Goal: Task Accomplishment & Management: Manage account settings

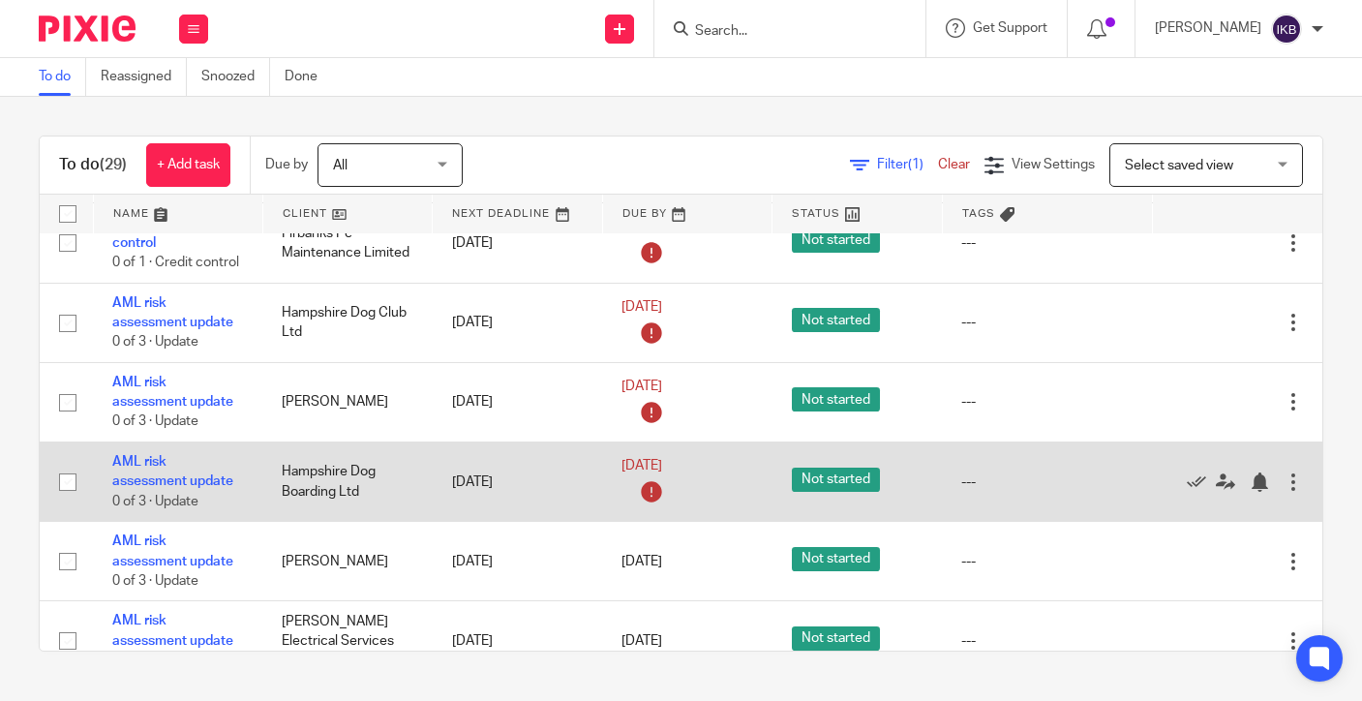
scroll to position [1085, 0]
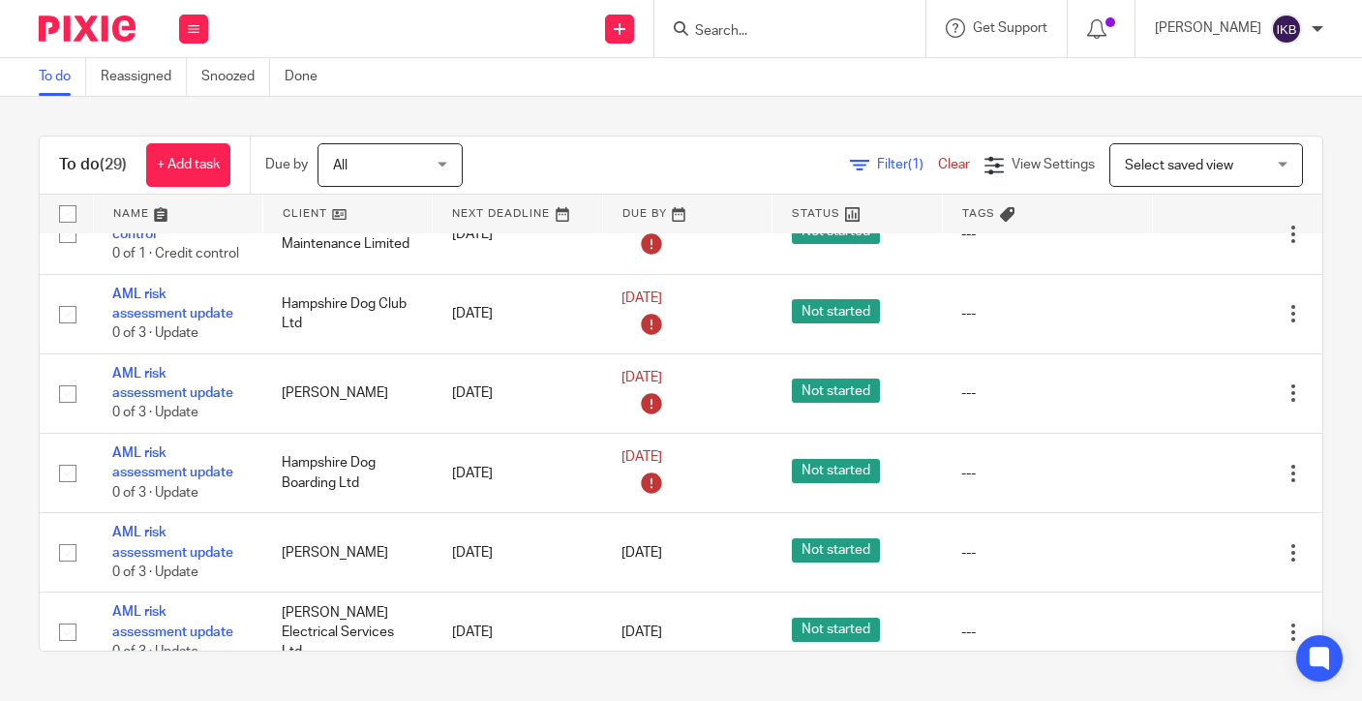
click at [698, 35] on input "Search" at bounding box center [780, 31] width 174 height 17
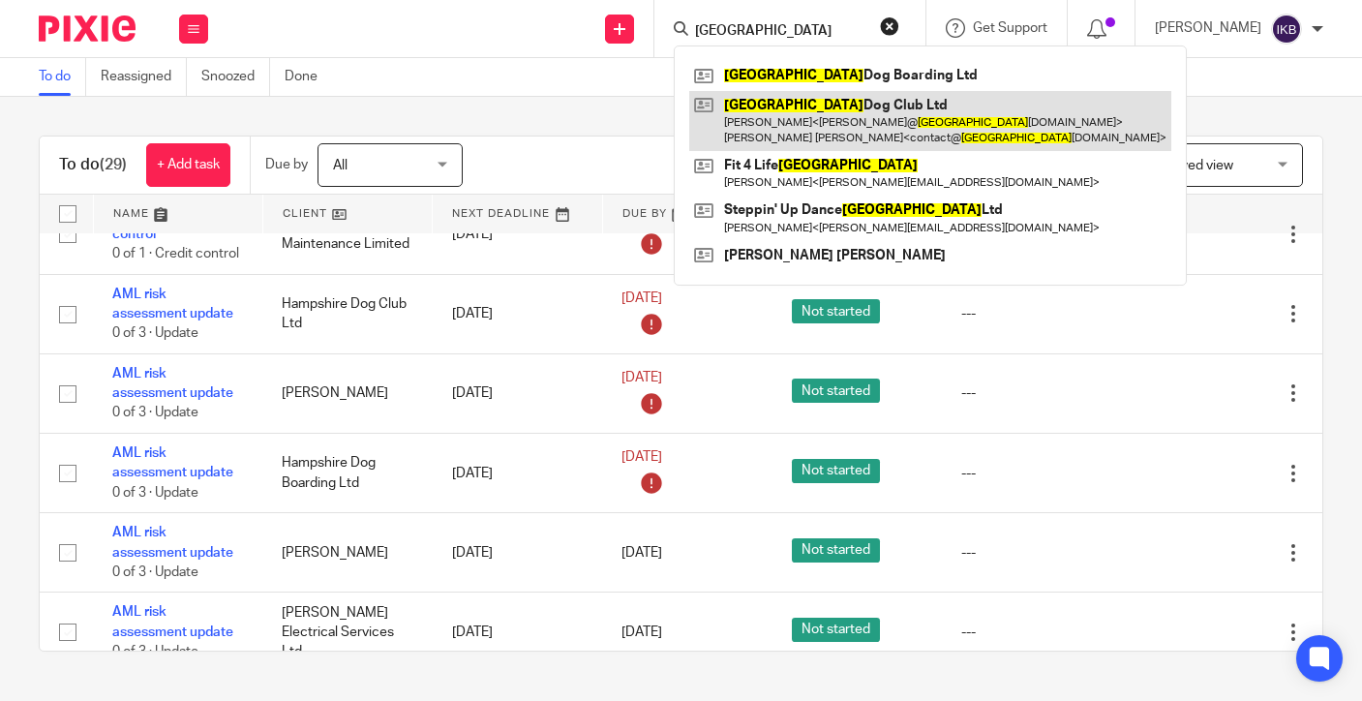
type input "[GEOGRAPHIC_DATA]"
click at [753, 130] on link at bounding box center [930, 121] width 482 height 60
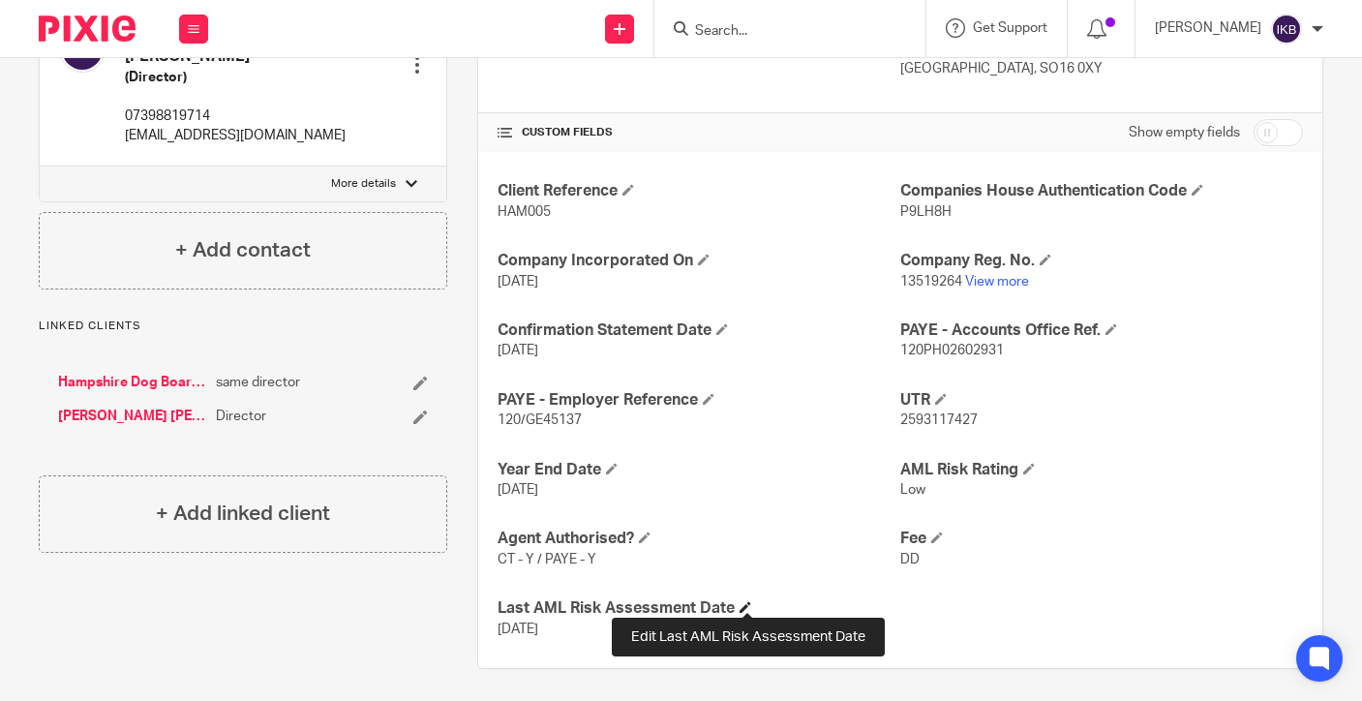
click at [744, 601] on span at bounding box center [745, 607] width 12 height 12
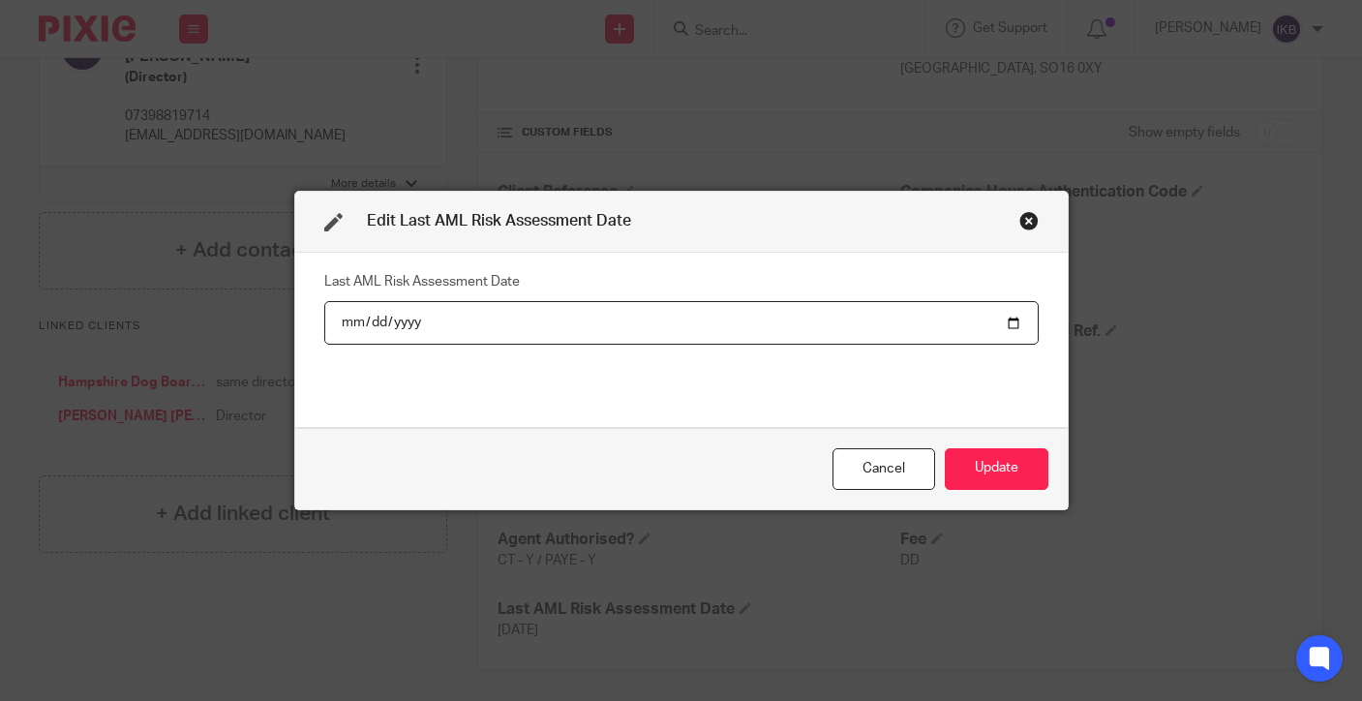
click at [402, 316] on input "2024-09-17" at bounding box center [681, 323] width 714 height 44
type input "2025-09-17"
click at [995, 468] on button "Update" at bounding box center [996, 469] width 104 height 42
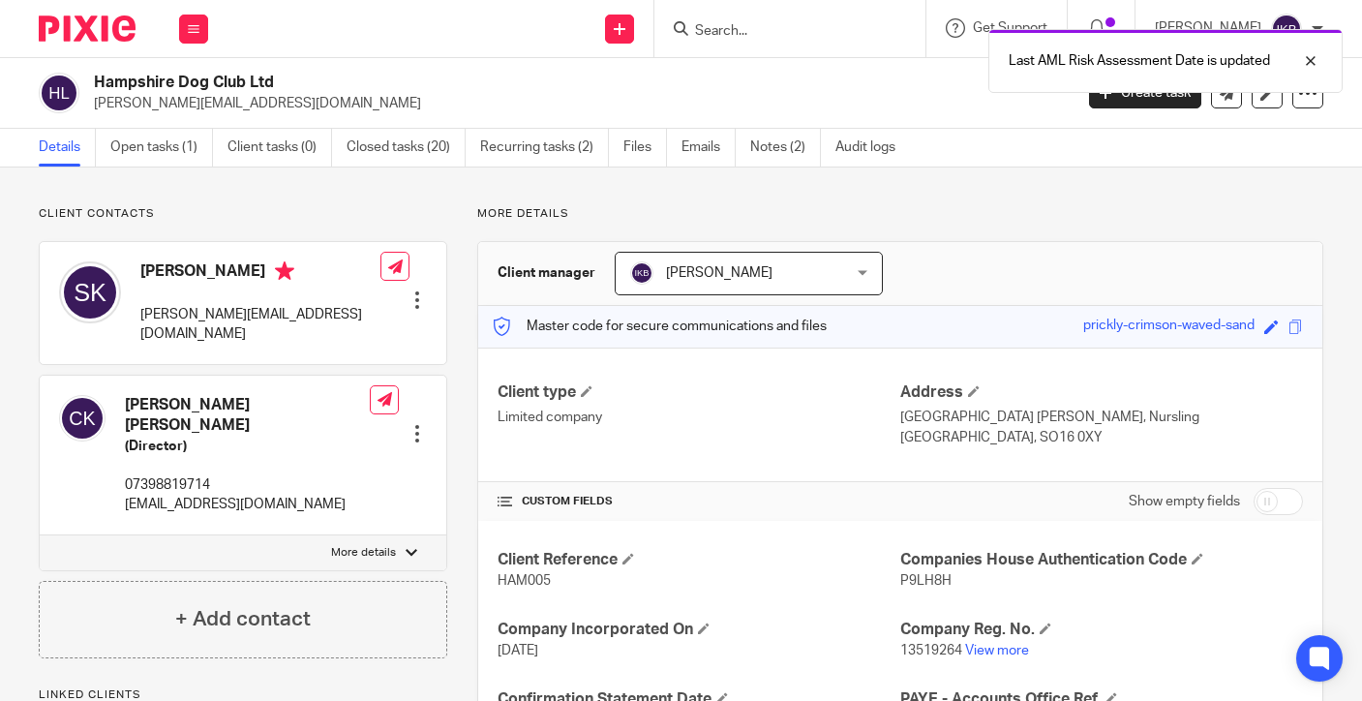
click at [111, 38] on img at bounding box center [87, 28] width 97 height 26
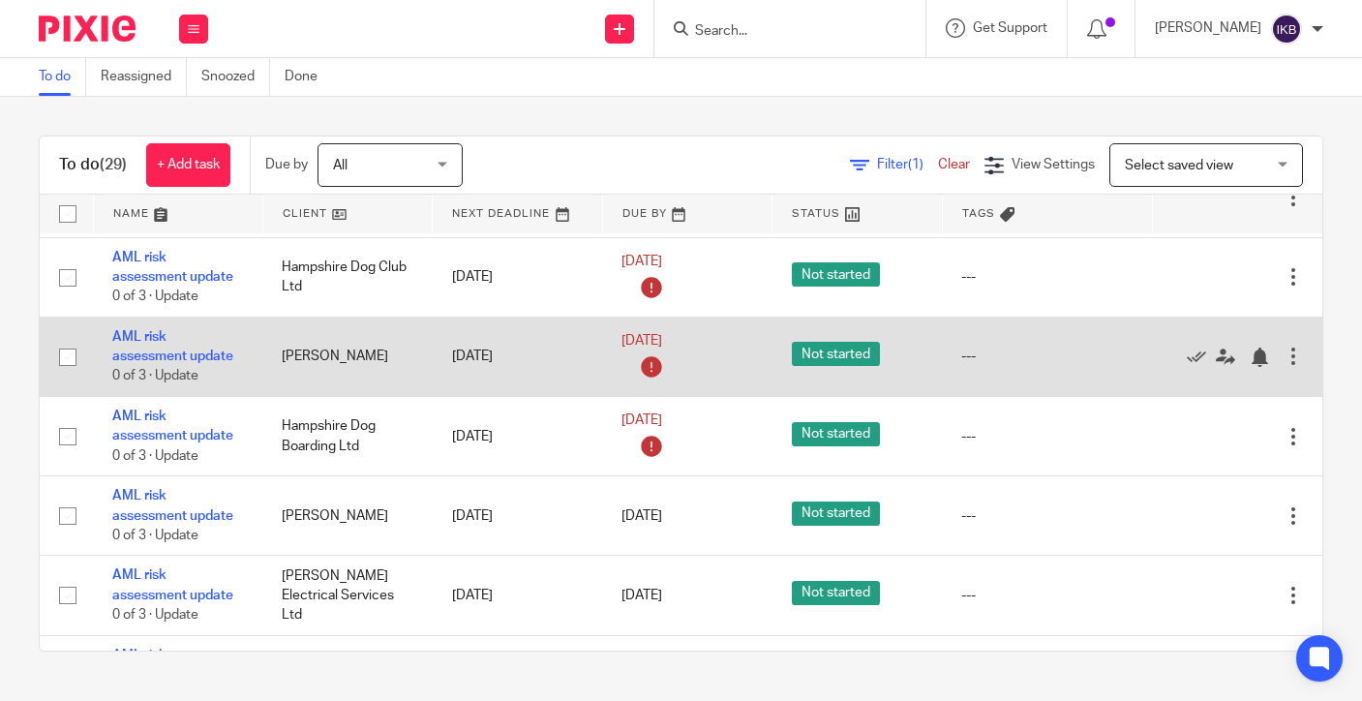
scroll to position [1123, 0]
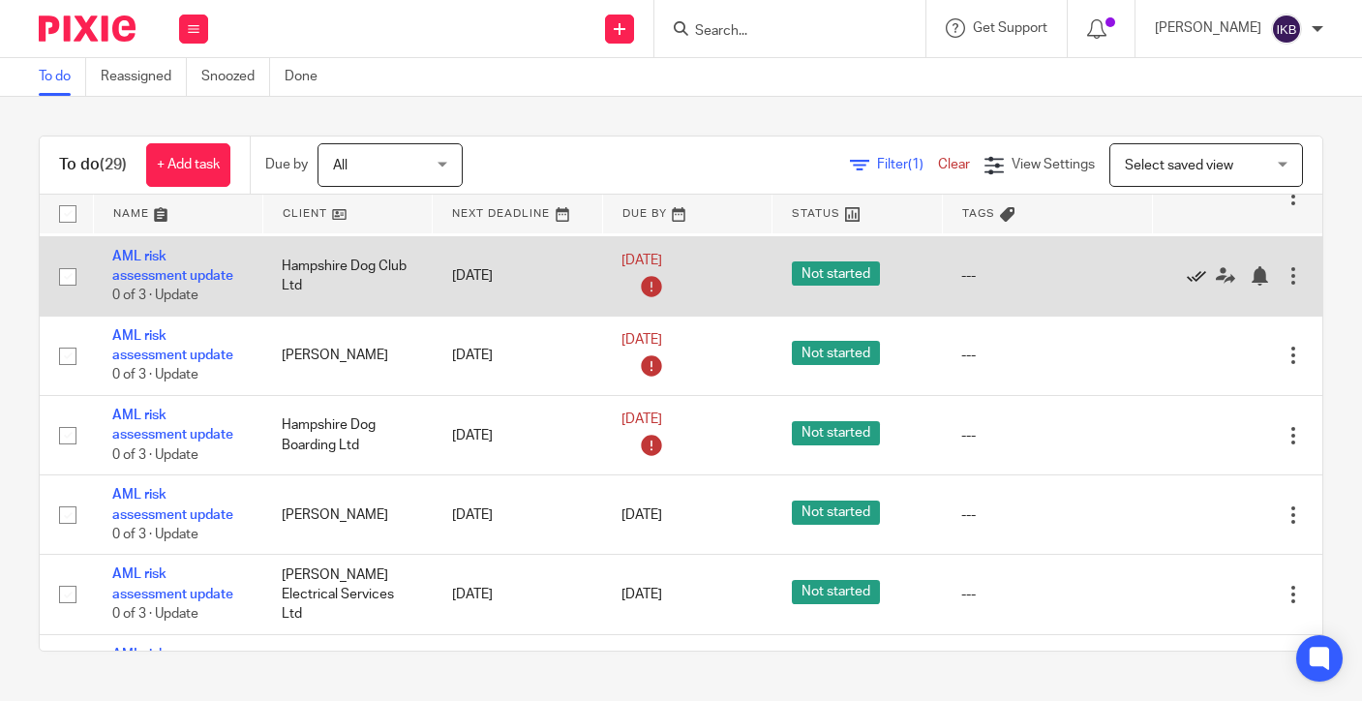
click at [1196, 273] on icon at bounding box center [1195, 275] width 19 height 19
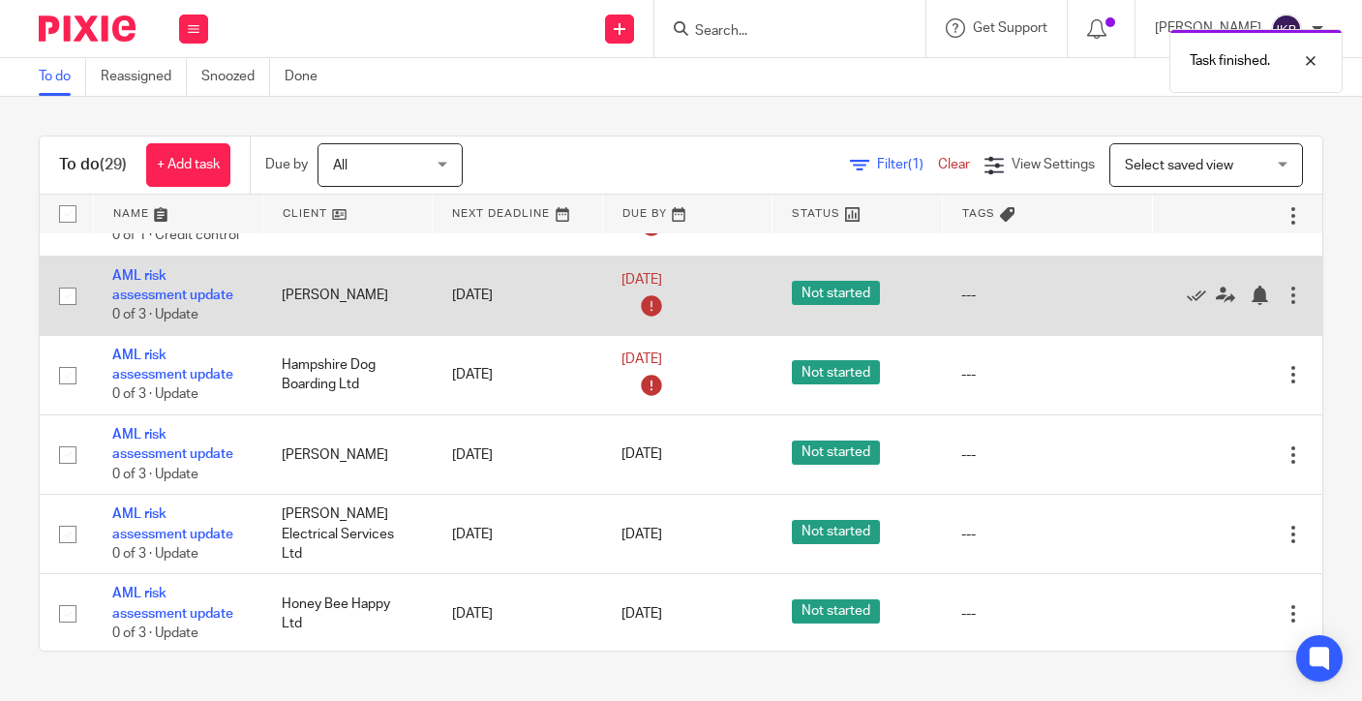
scroll to position [1098, 0]
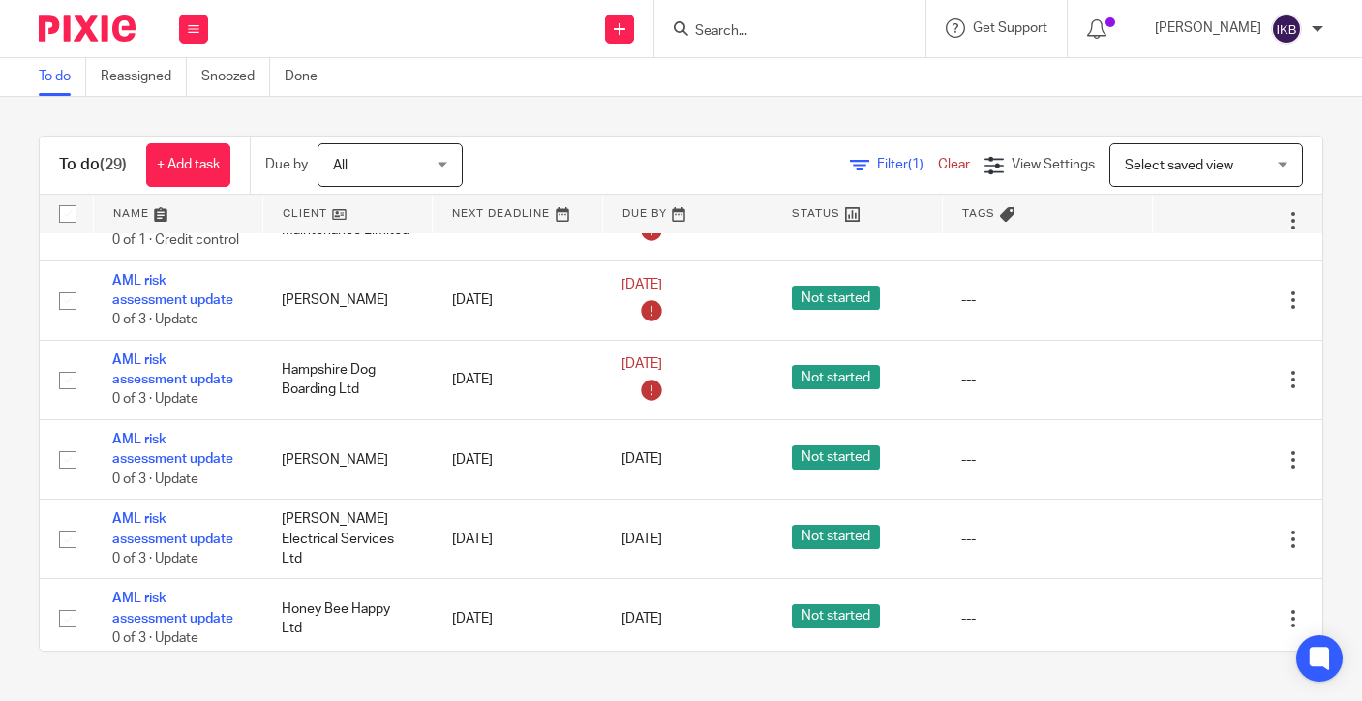
click at [681, 32] on div "Task finished." at bounding box center [1012, 56] width 662 height 74
click at [693, 35] on input "Search" at bounding box center [780, 31] width 174 height 17
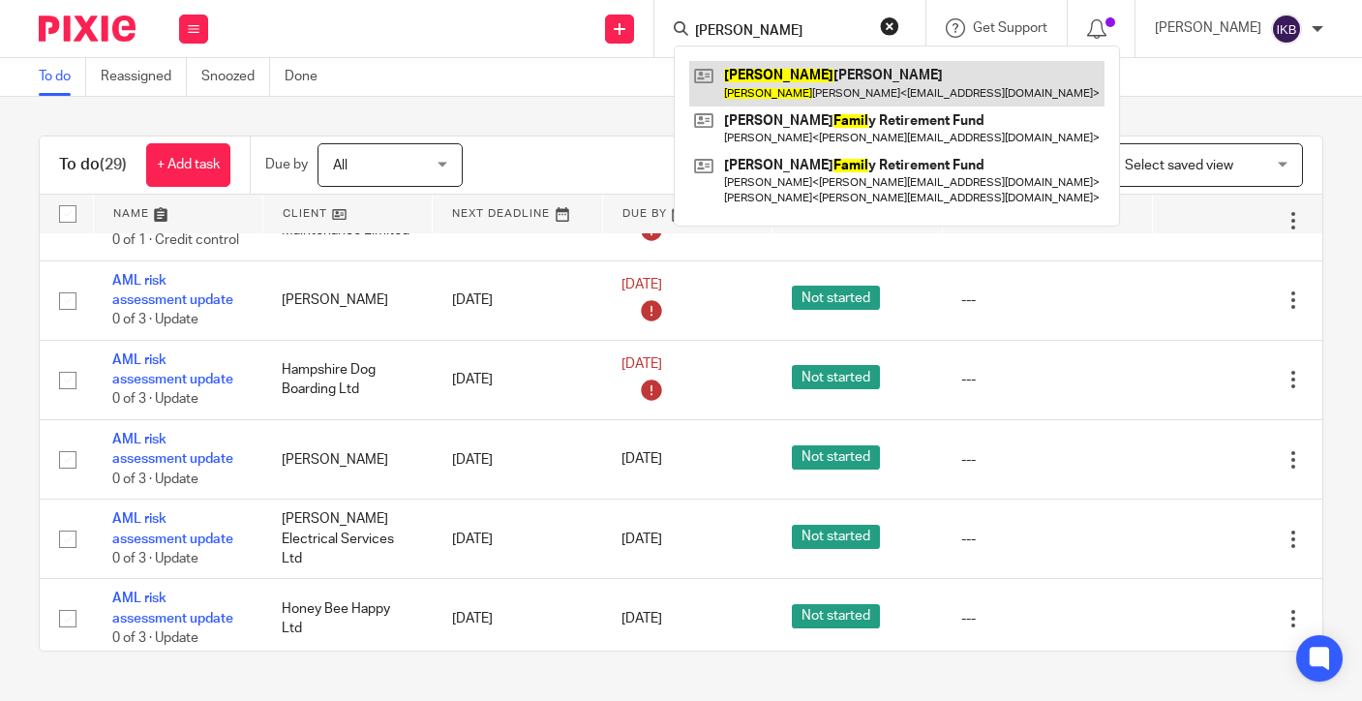
type input "kamil"
click at [727, 87] on link at bounding box center [896, 83] width 415 height 45
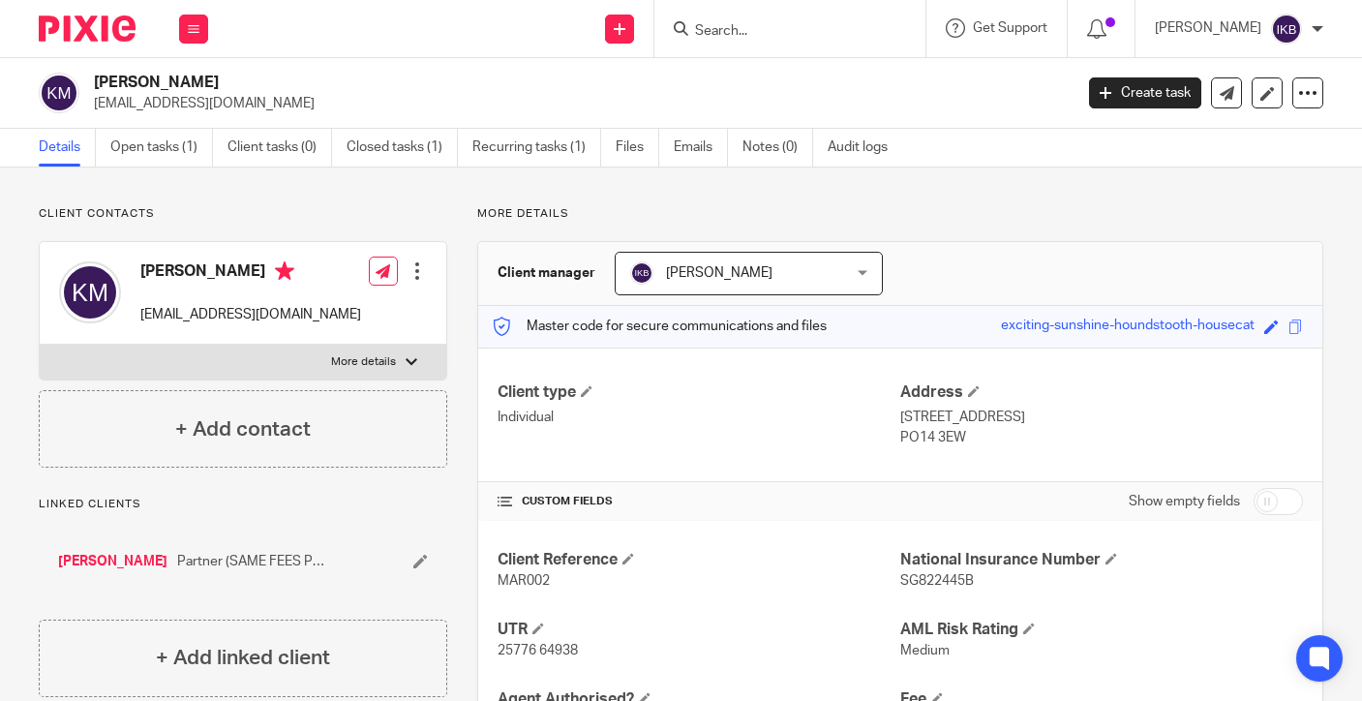
drag, startPoint x: 226, startPoint y: 109, endPoint x: 90, endPoint y: 110, distance: 136.4
click at [90, 110] on div "Kamil Markiewicz meilkiewicz@o2.pl" at bounding box center [549, 93] width 1021 height 41
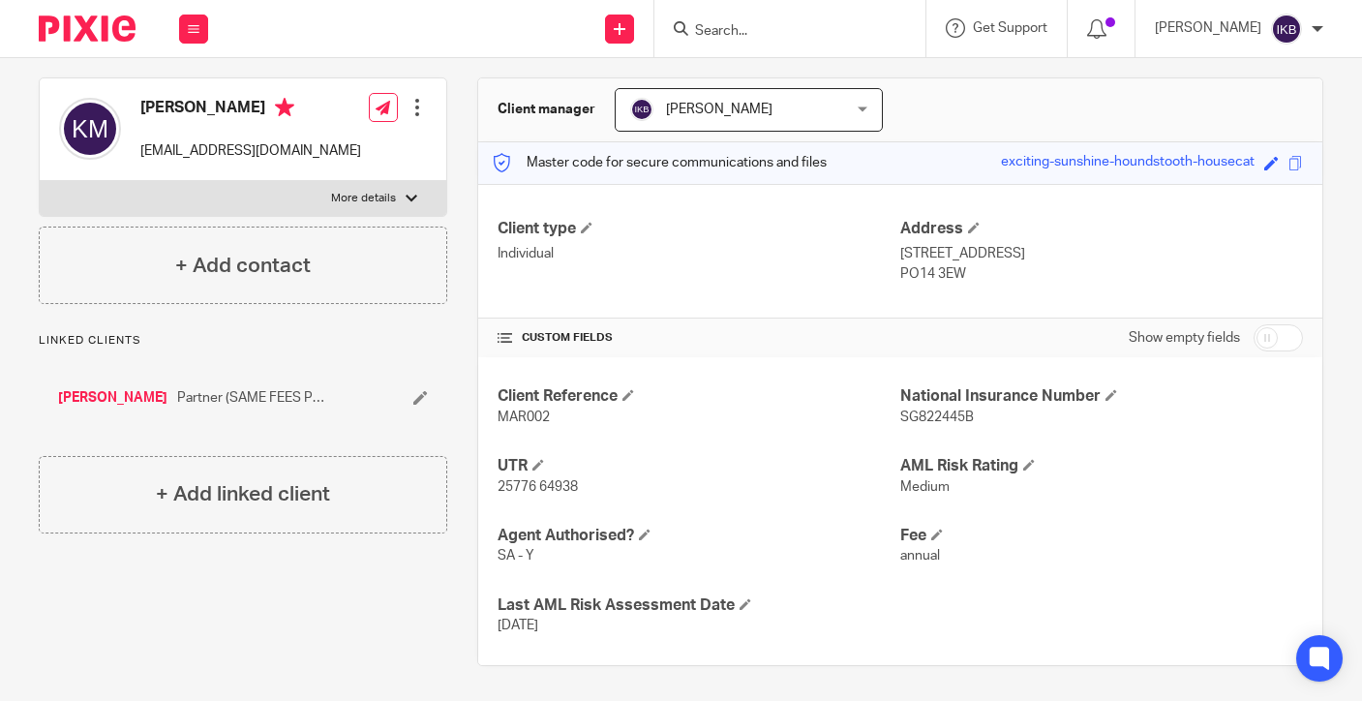
scroll to position [163, 0]
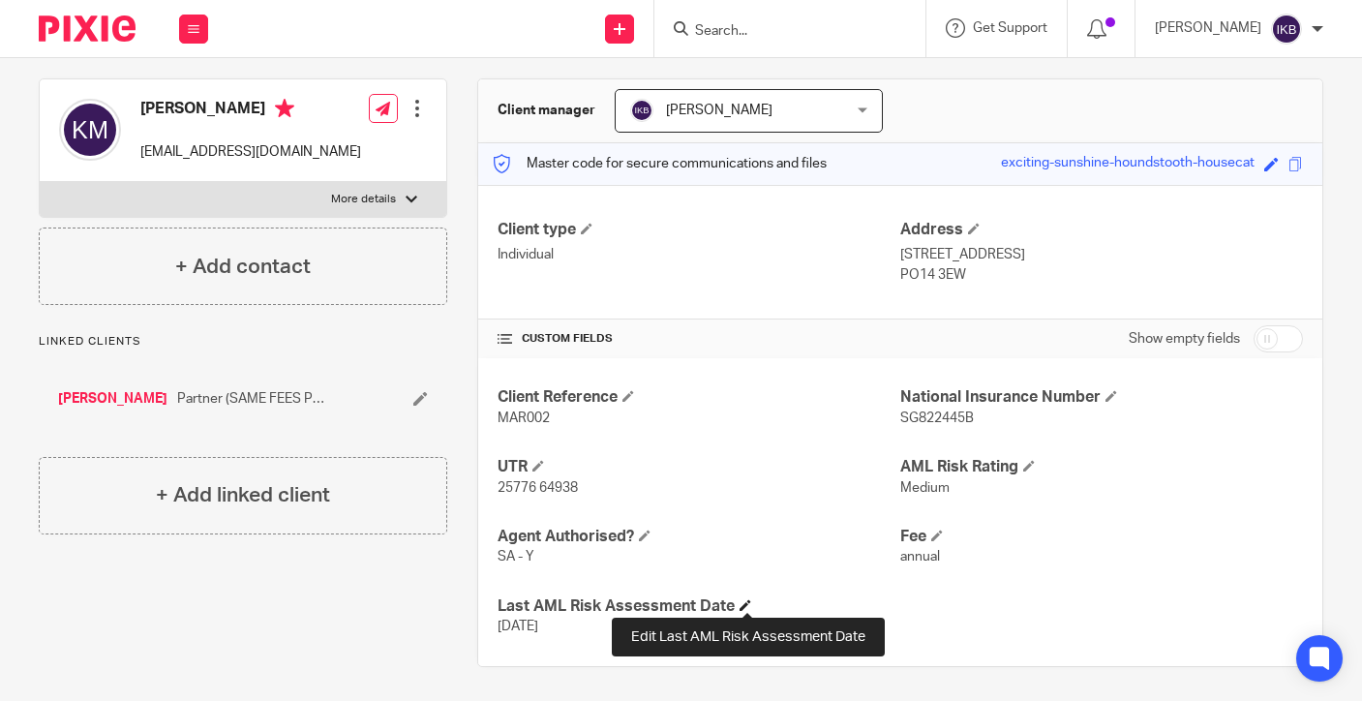
click at [745, 600] on span at bounding box center [745, 605] width 12 height 12
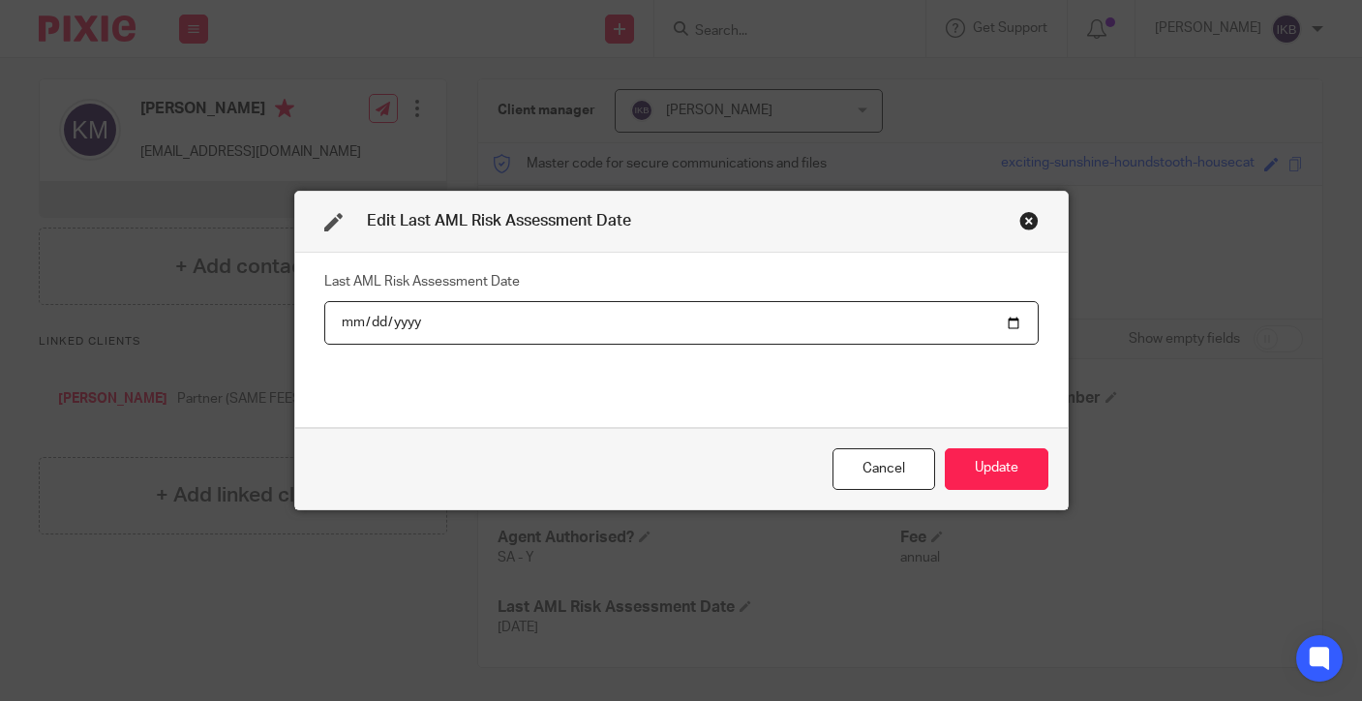
click at [397, 327] on input "[DATE]" at bounding box center [681, 323] width 714 height 44
type input "2025-09-17"
click at [995, 468] on button "Update" at bounding box center [996, 469] width 104 height 42
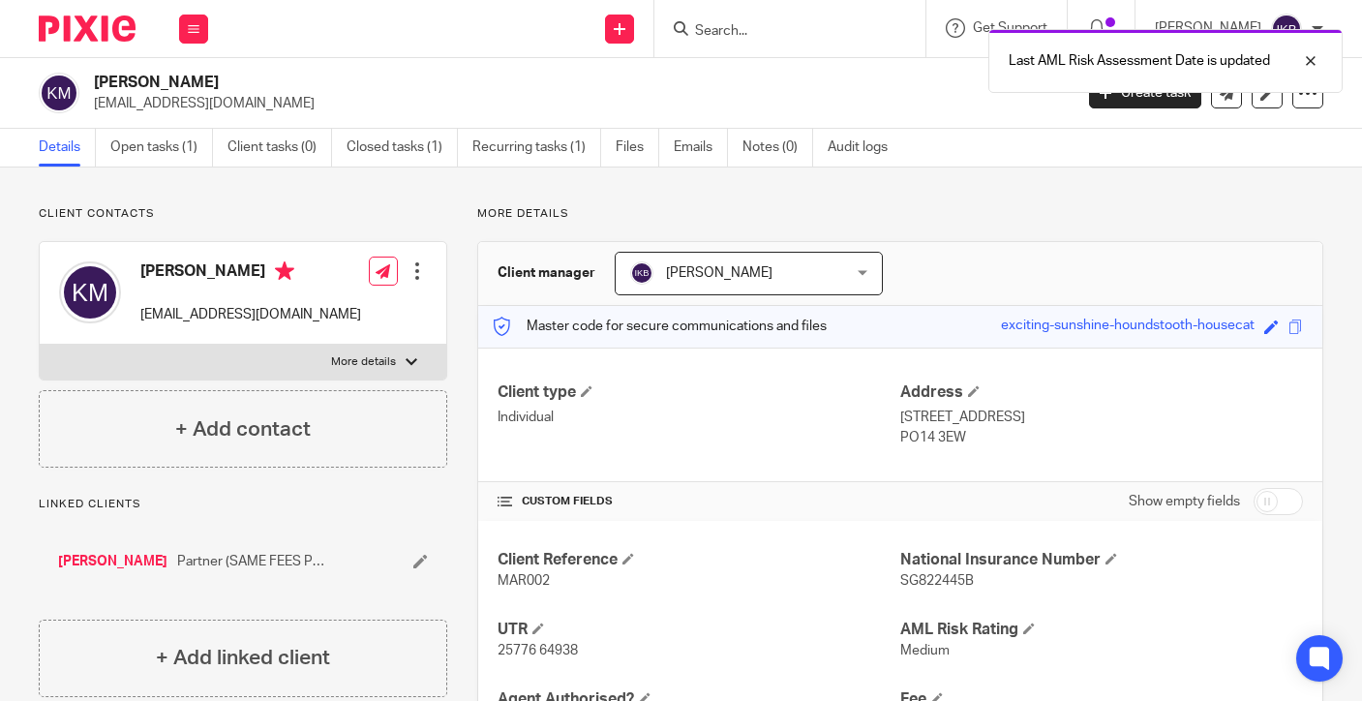
scroll to position [0, 0]
click at [102, 25] on img at bounding box center [87, 28] width 97 height 26
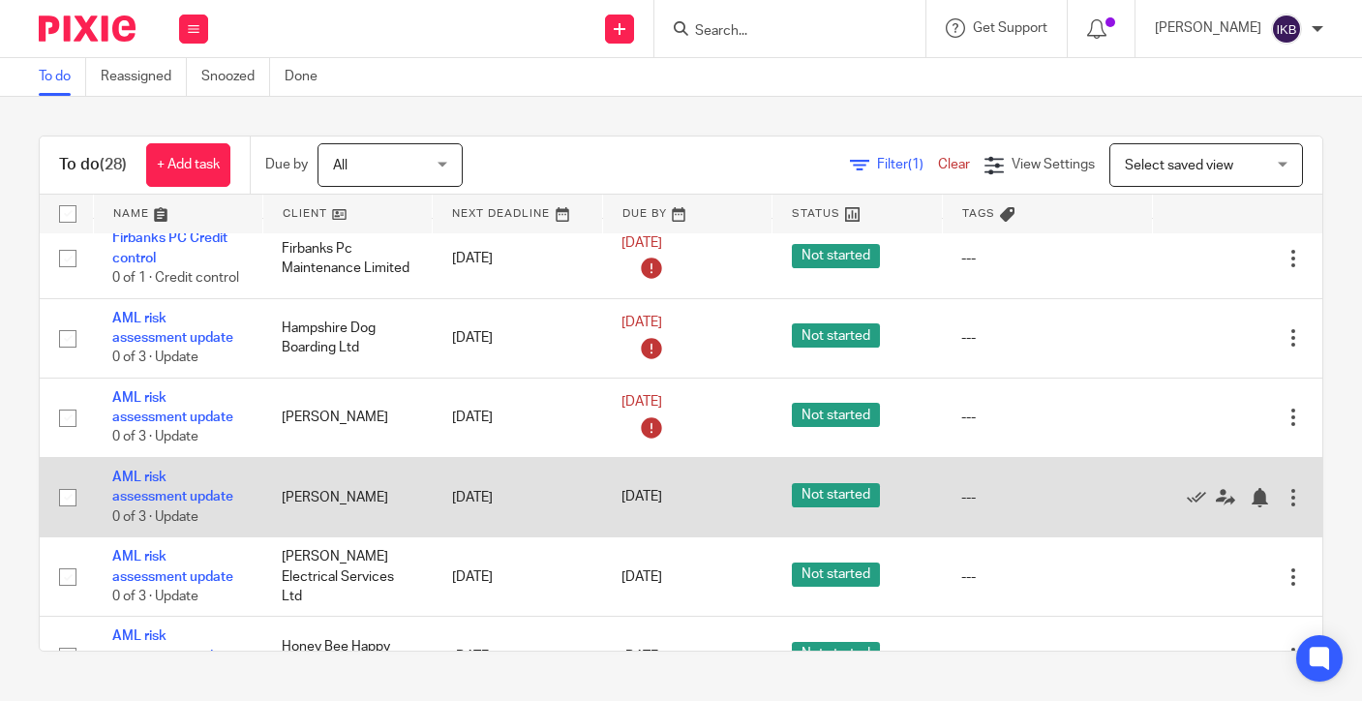
scroll to position [1076, 0]
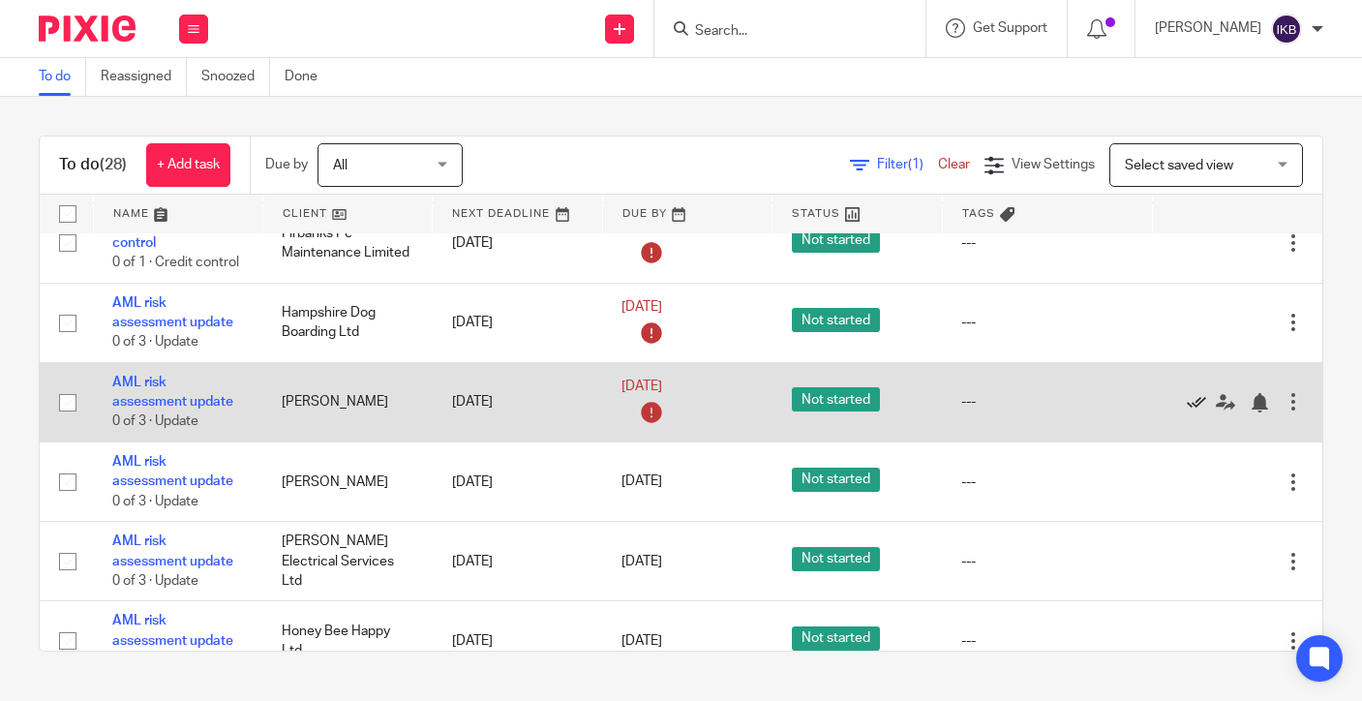
click at [1191, 393] on icon at bounding box center [1195, 402] width 19 height 19
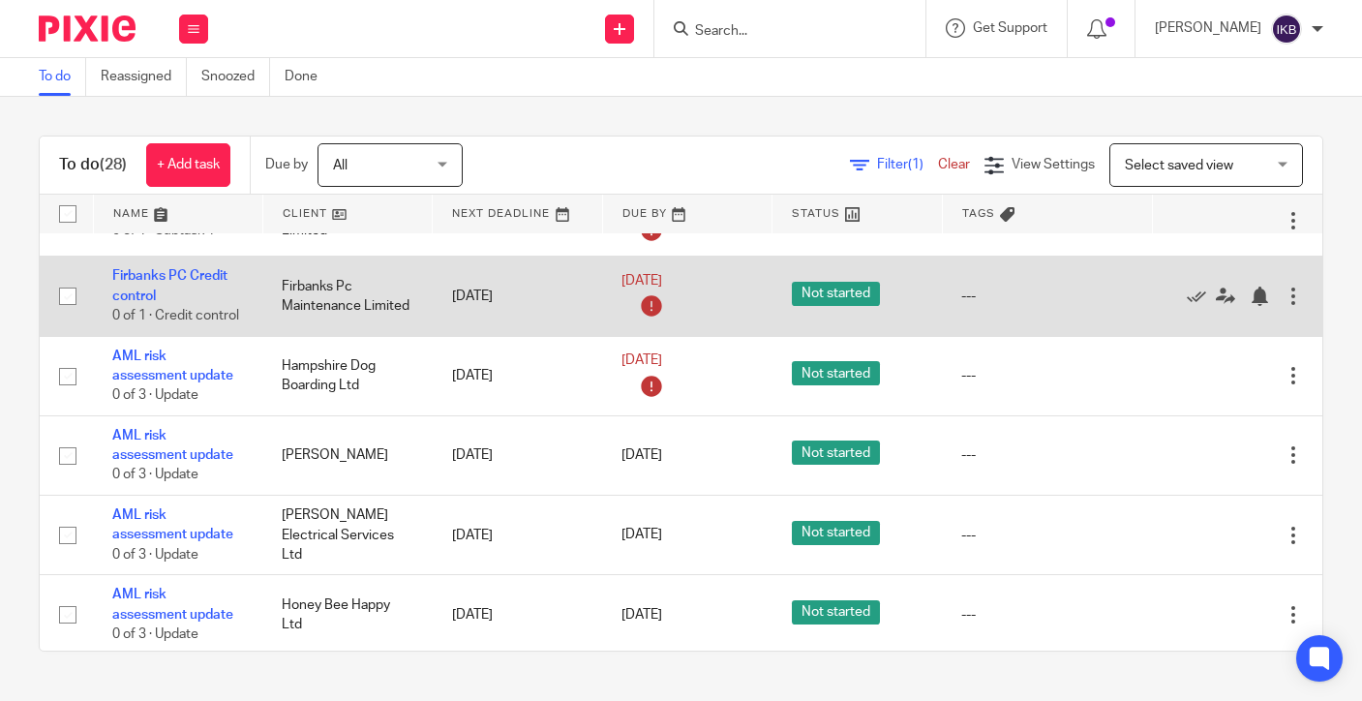
scroll to position [1007, 0]
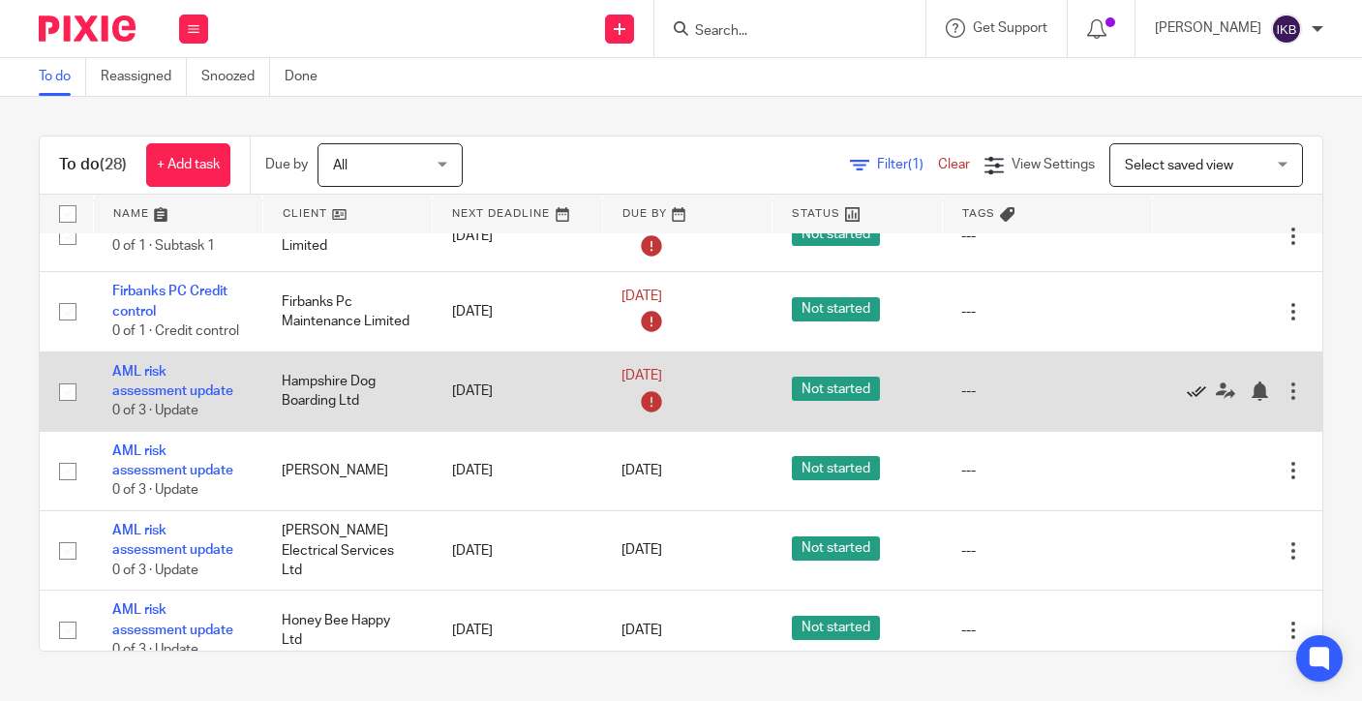
click at [1191, 390] on icon at bounding box center [1195, 390] width 19 height 19
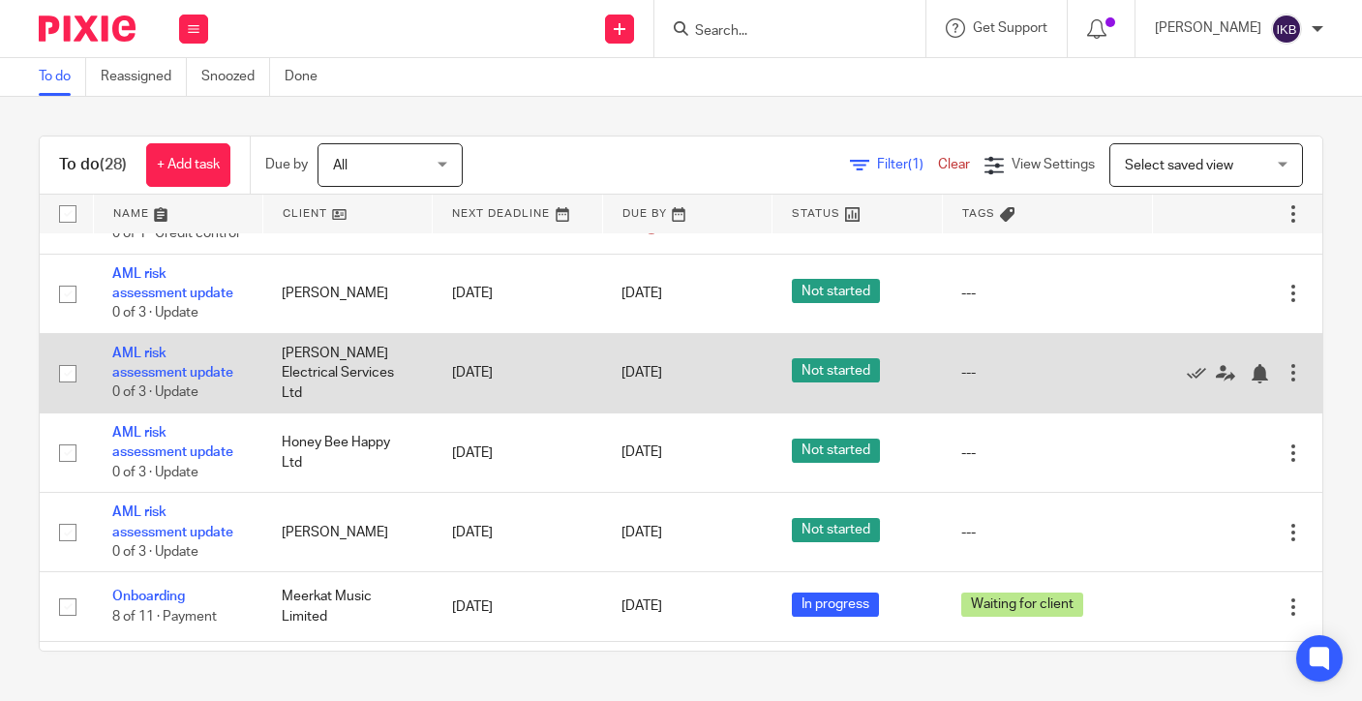
scroll to position [1114, 0]
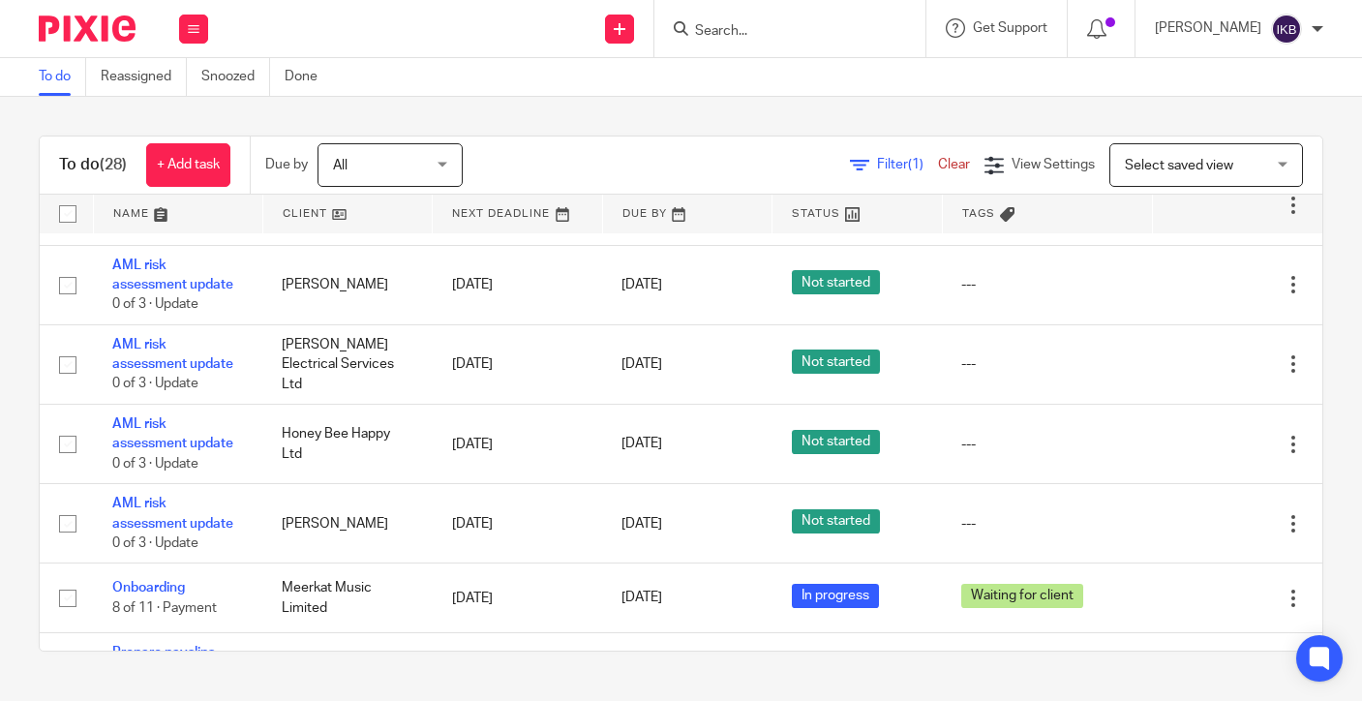
click at [856, 0] on div at bounding box center [789, 28] width 271 height 57
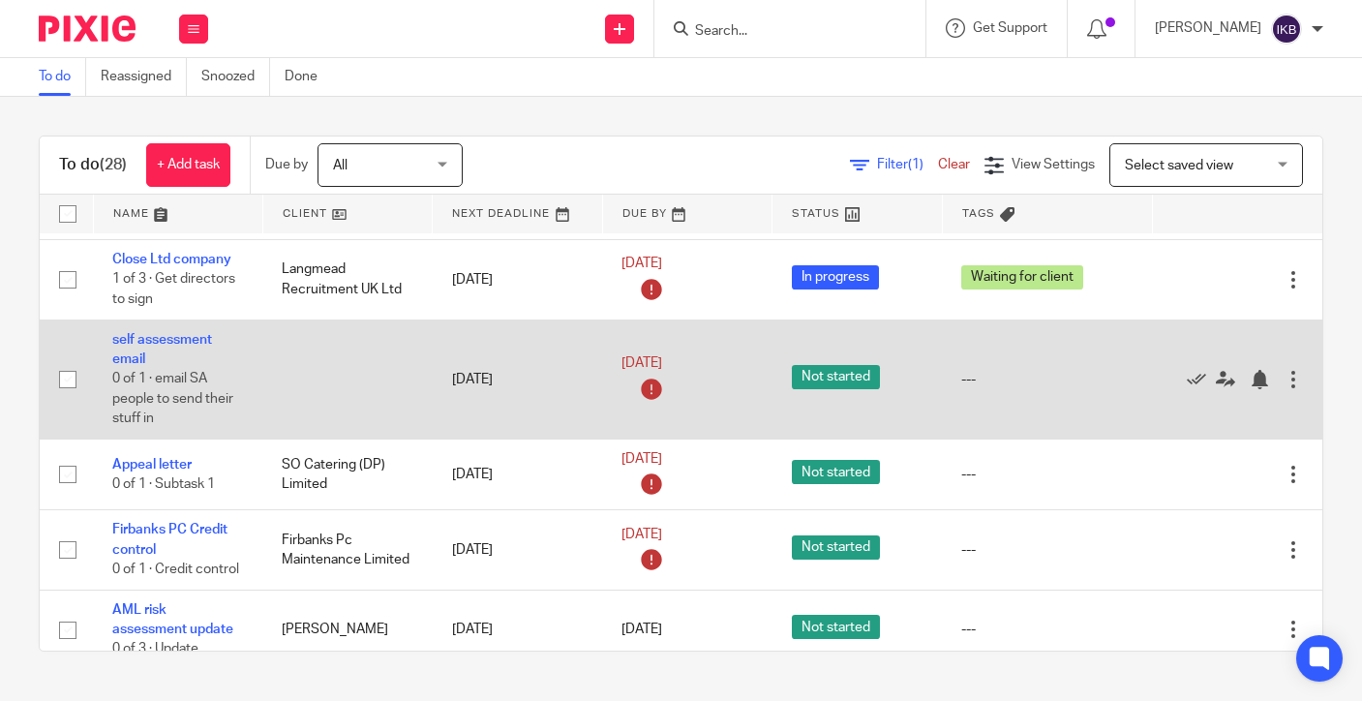
scroll to position [765, 0]
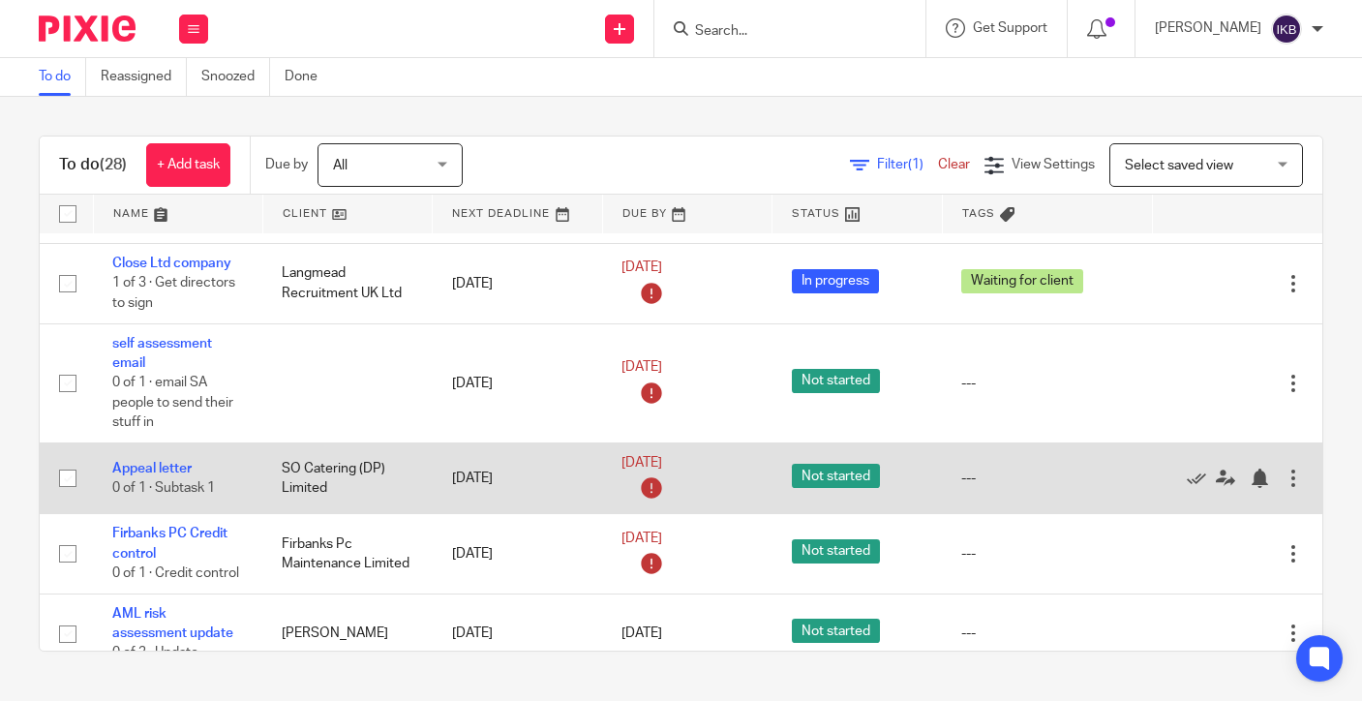
click at [1291, 468] on div at bounding box center [1292, 477] width 19 height 19
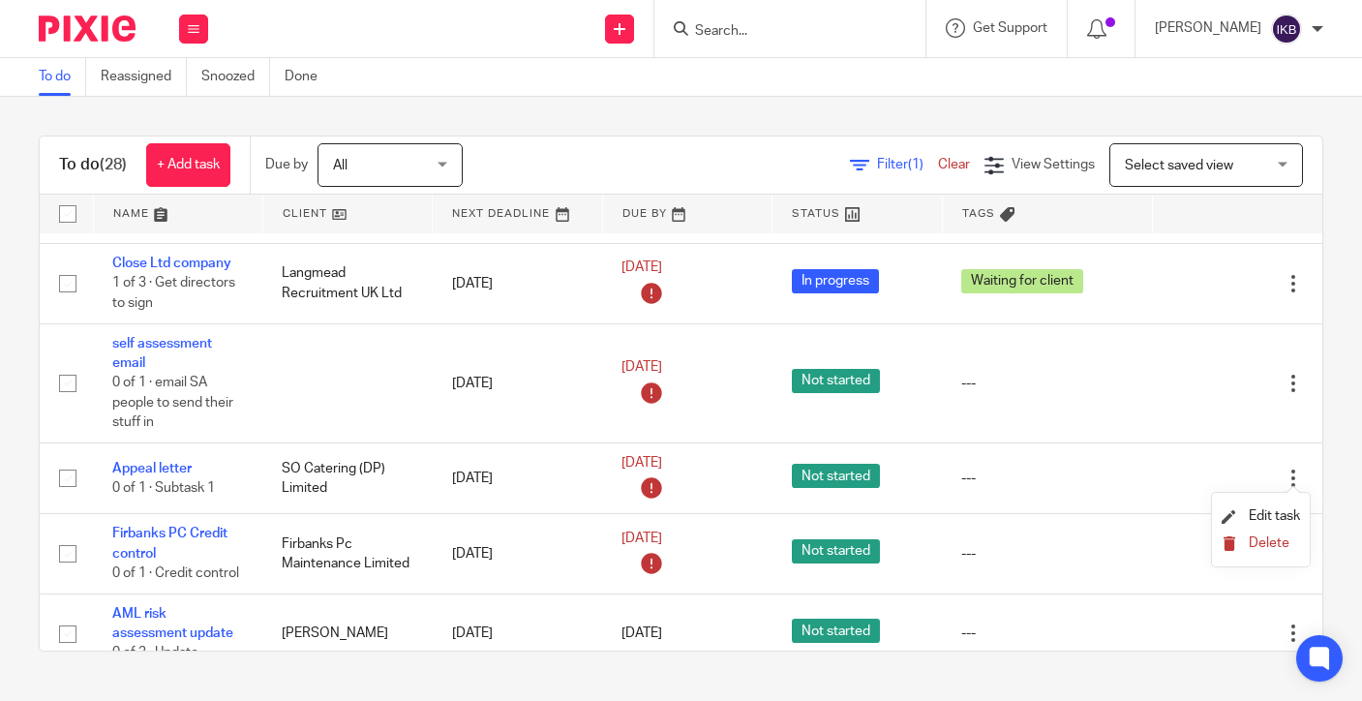
click at [1240, 547] on button "Delete" at bounding box center [1260, 543] width 78 height 15
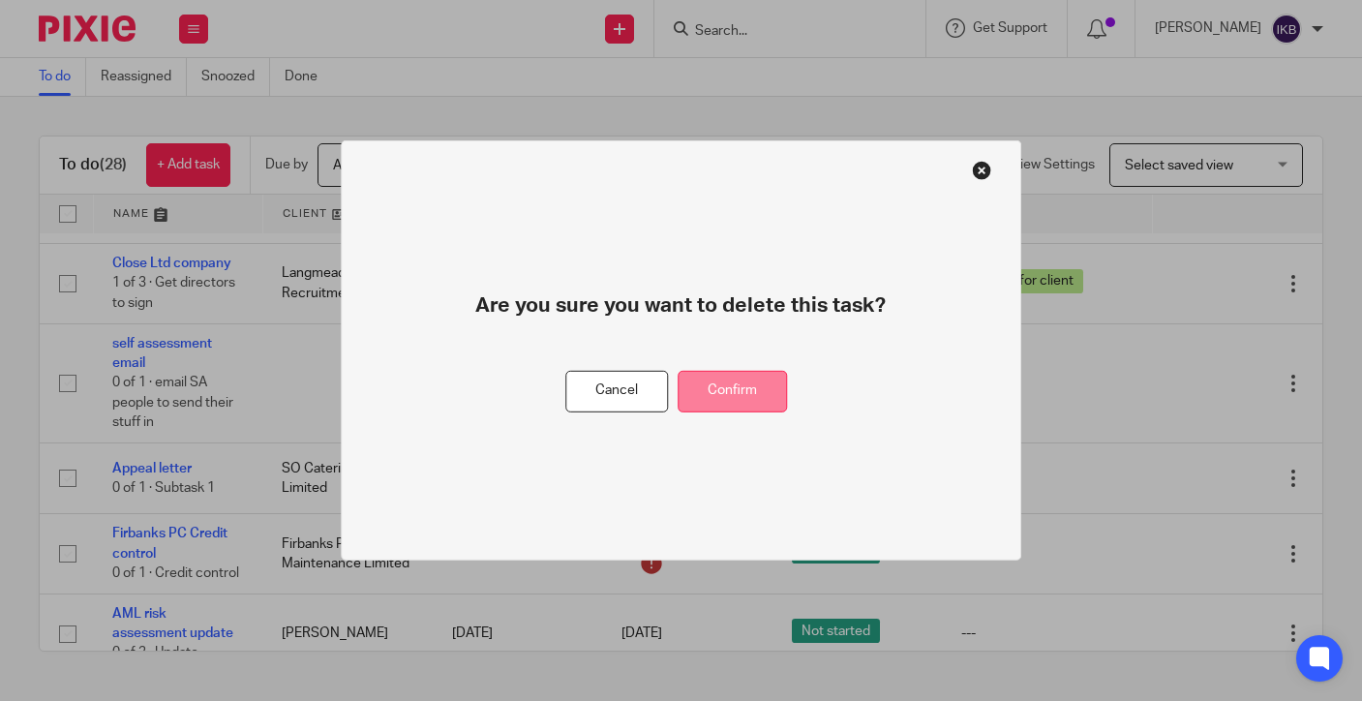
click at [754, 386] on button "Confirm" at bounding box center [731, 392] width 109 height 42
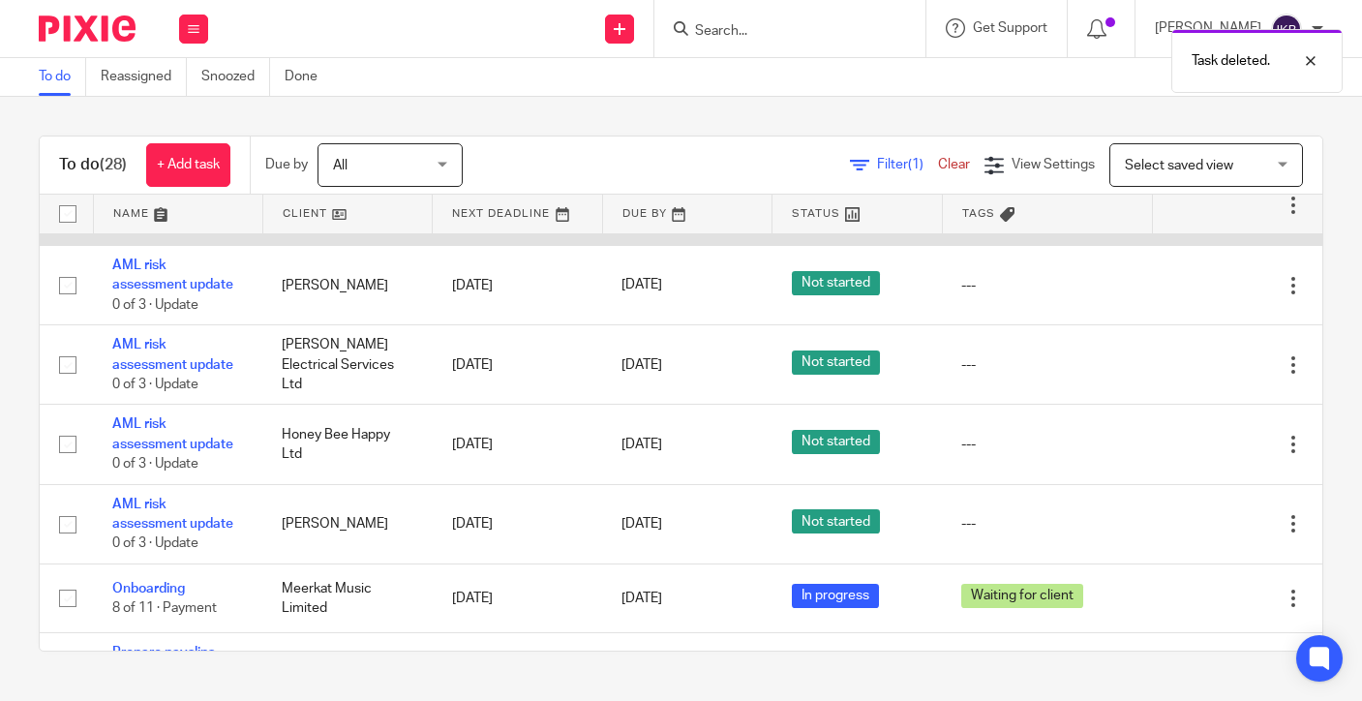
scroll to position [1048, 0]
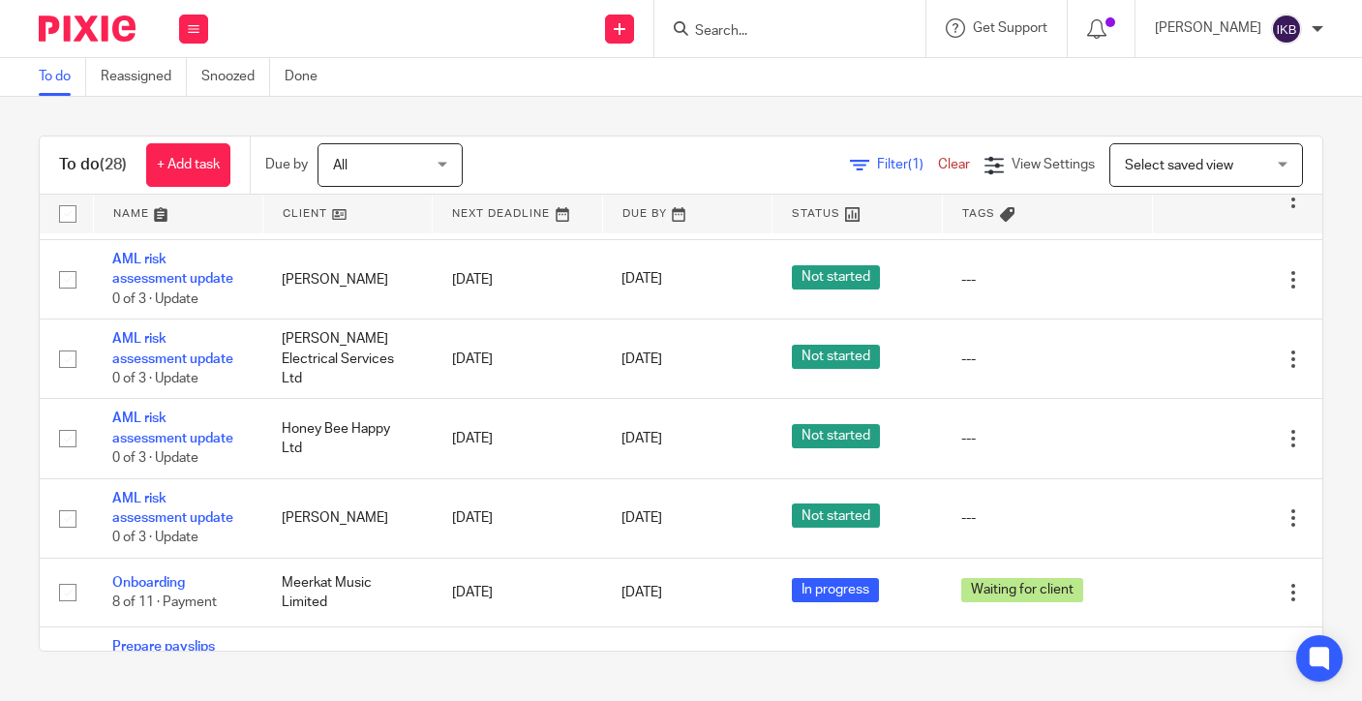
click at [693, 29] on input "Search" at bounding box center [780, 31] width 174 height 17
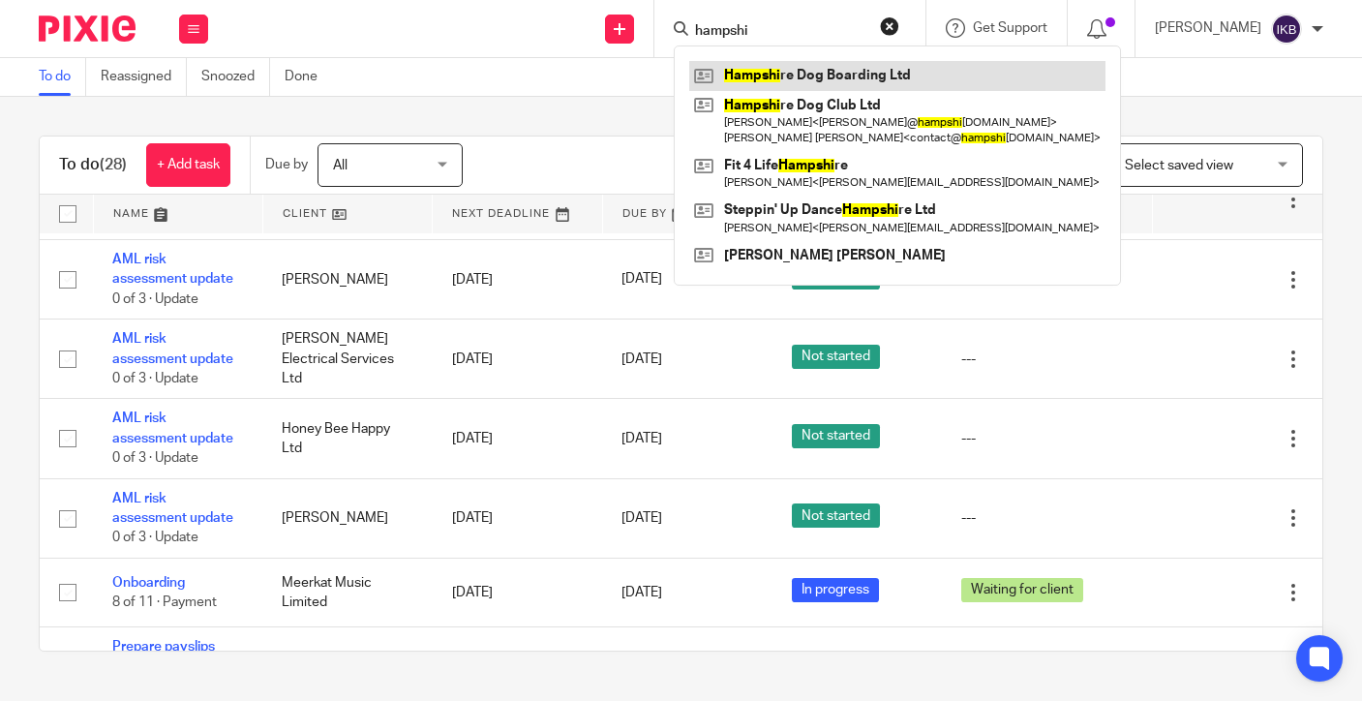
type input "hampshi"
click at [717, 71] on link at bounding box center [897, 75] width 416 height 29
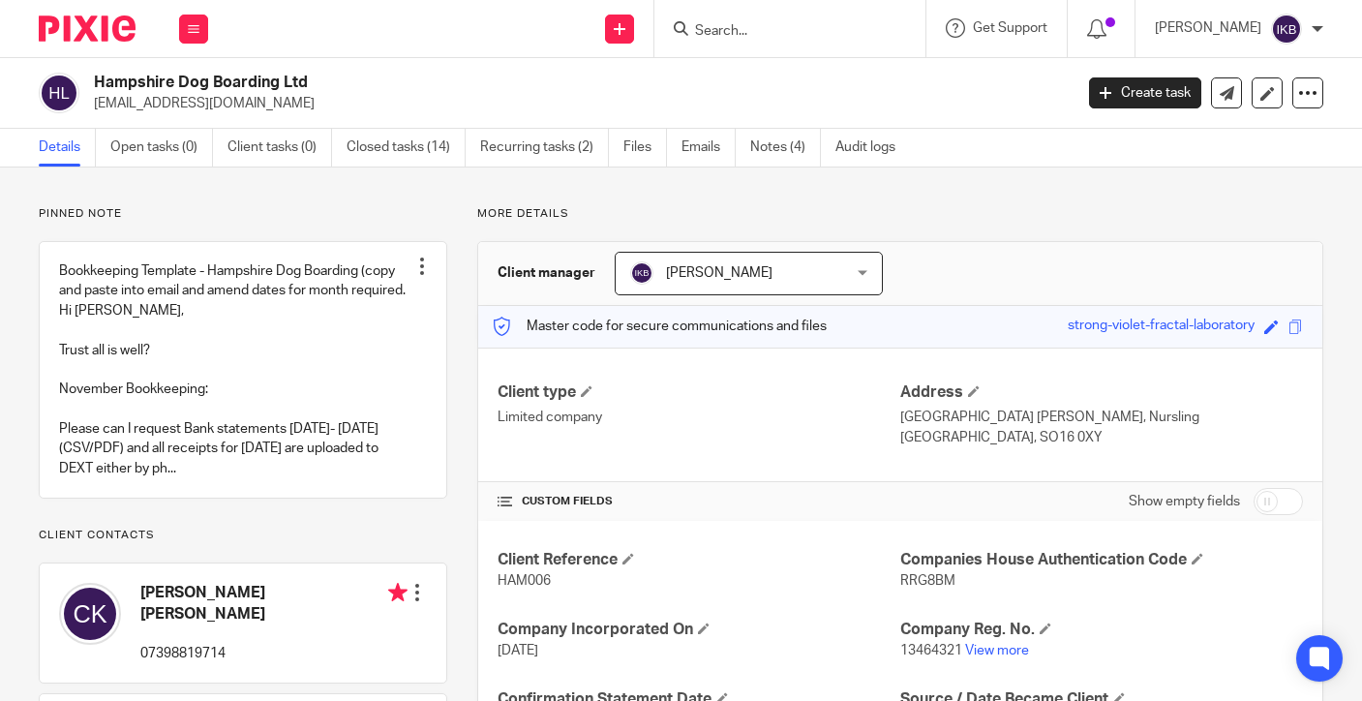
scroll to position [381, 0]
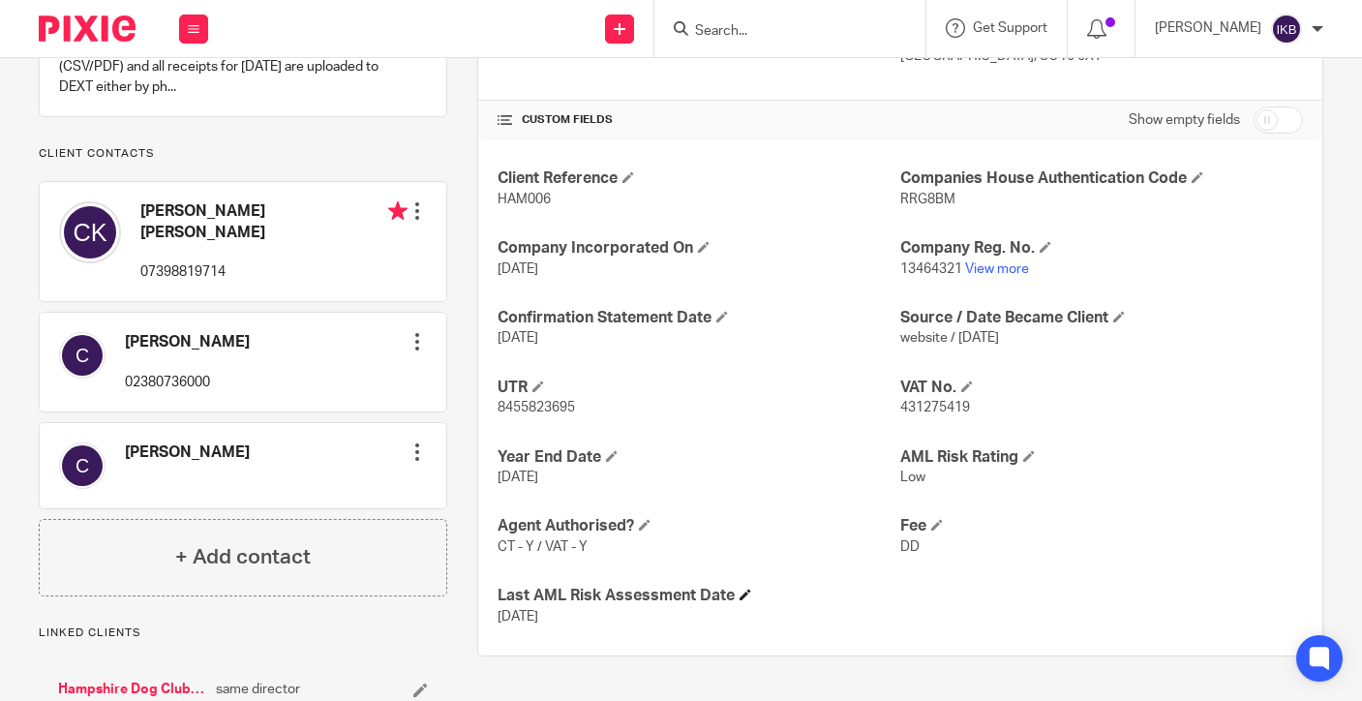
click at [747, 589] on span at bounding box center [745, 594] width 12 height 12
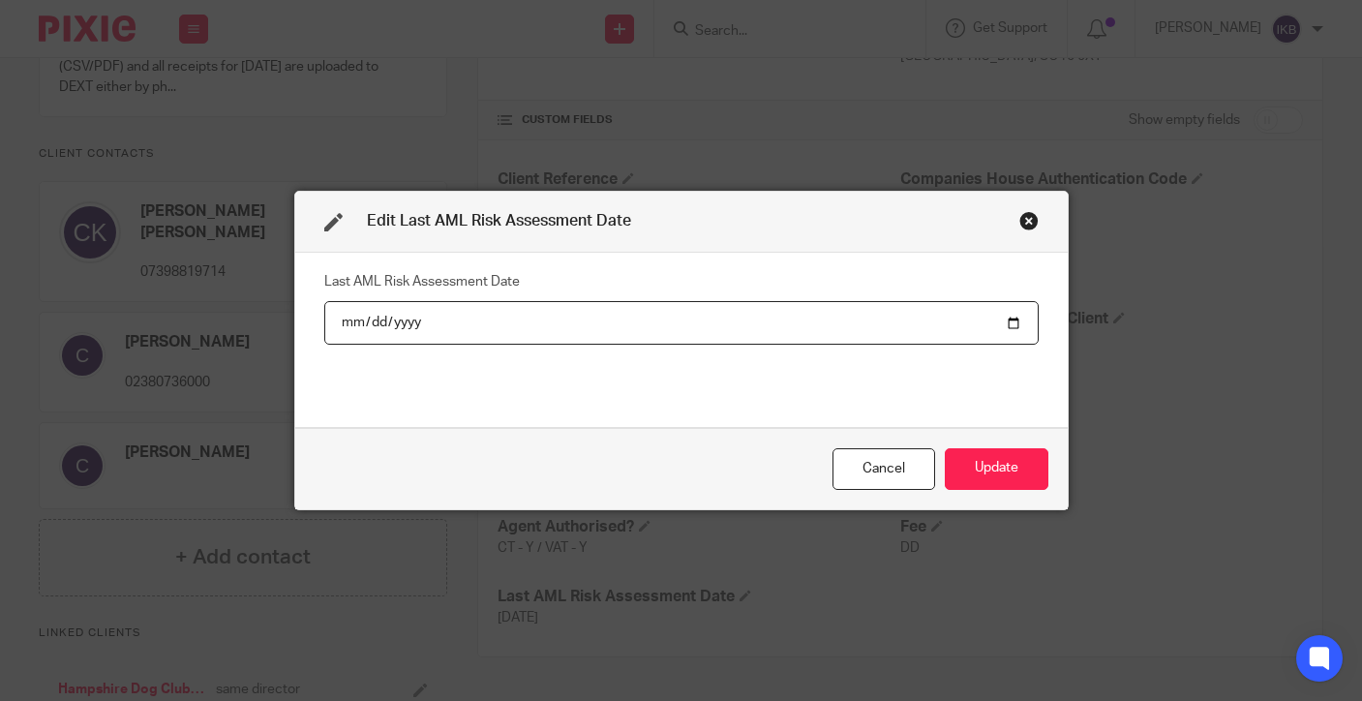
click at [406, 320] on input "[DATE]" at bounding box center [681, 323] width 714 height 44
type input "[DATE]"
click at [995, 468] on button "Update" at bounding box center [996, 469] width 104 height 42
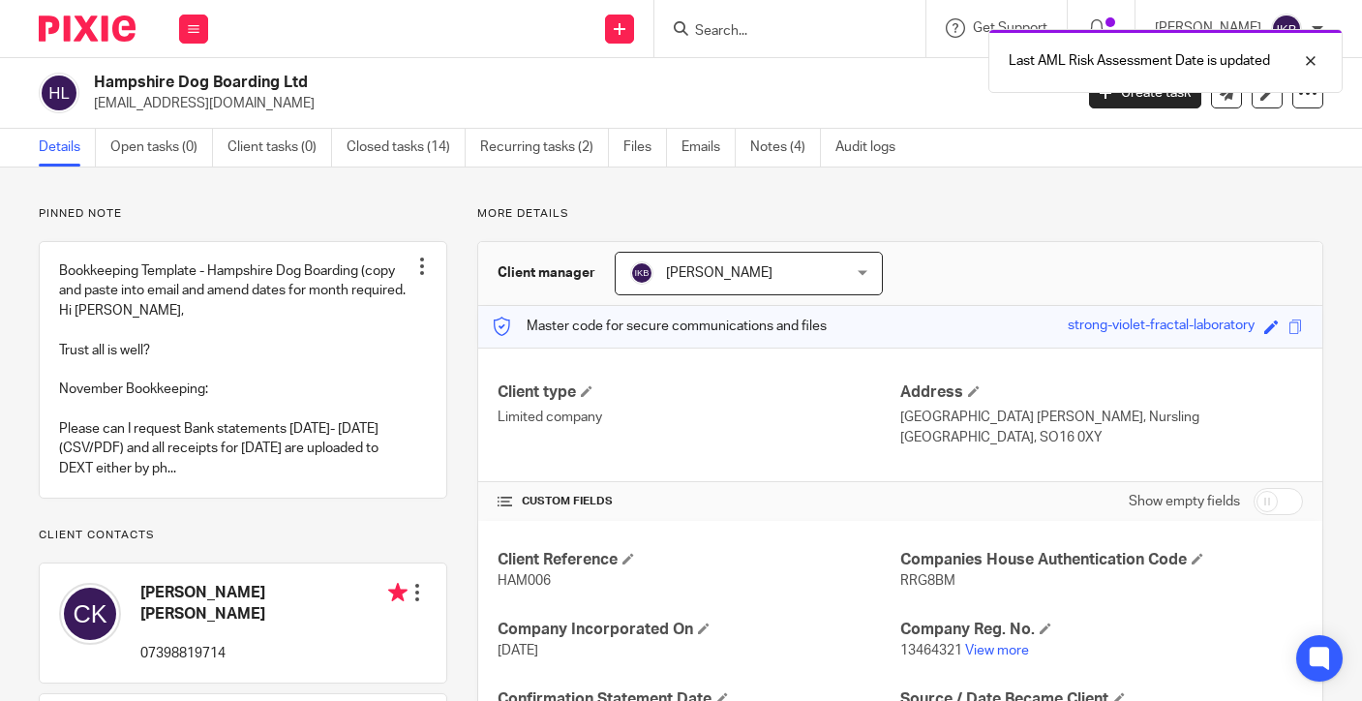
scroll to position [0, 0]
click at [83, 16] on img at bounding box center [87, 28] width 97 height 26
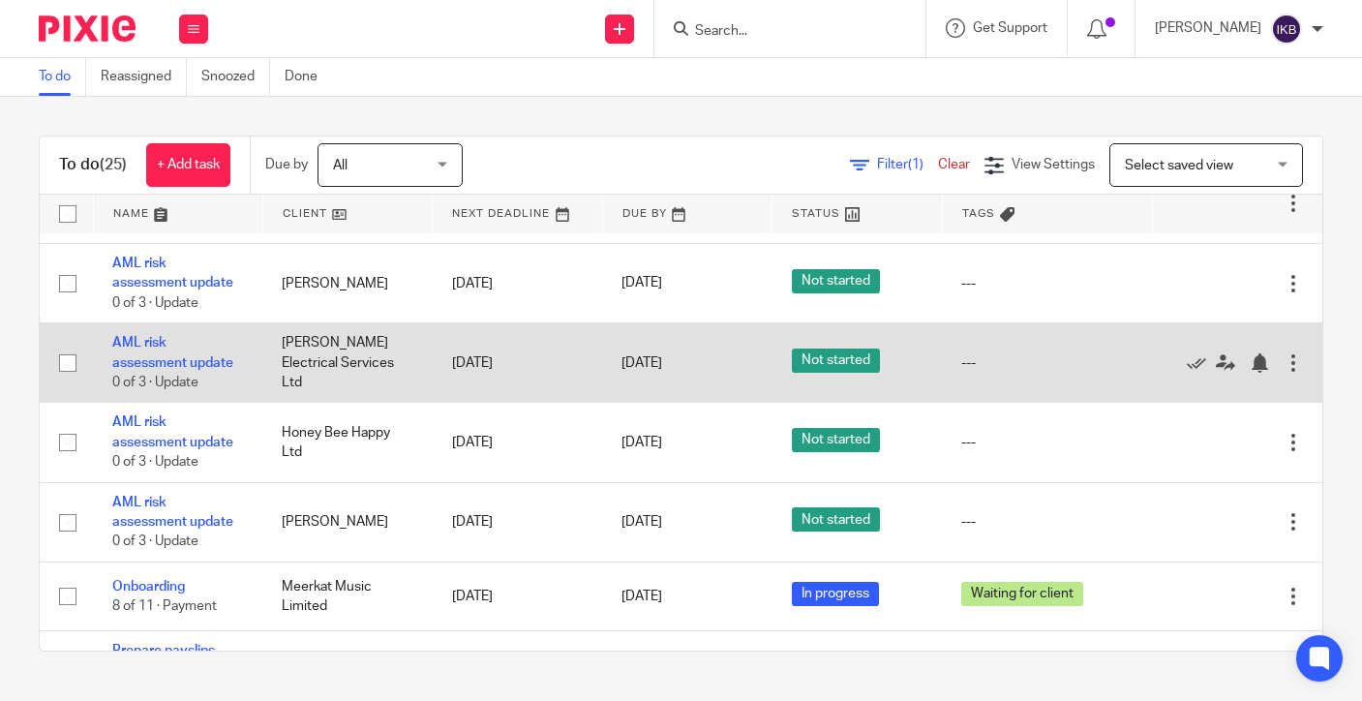
scroll to position [1060, 0]
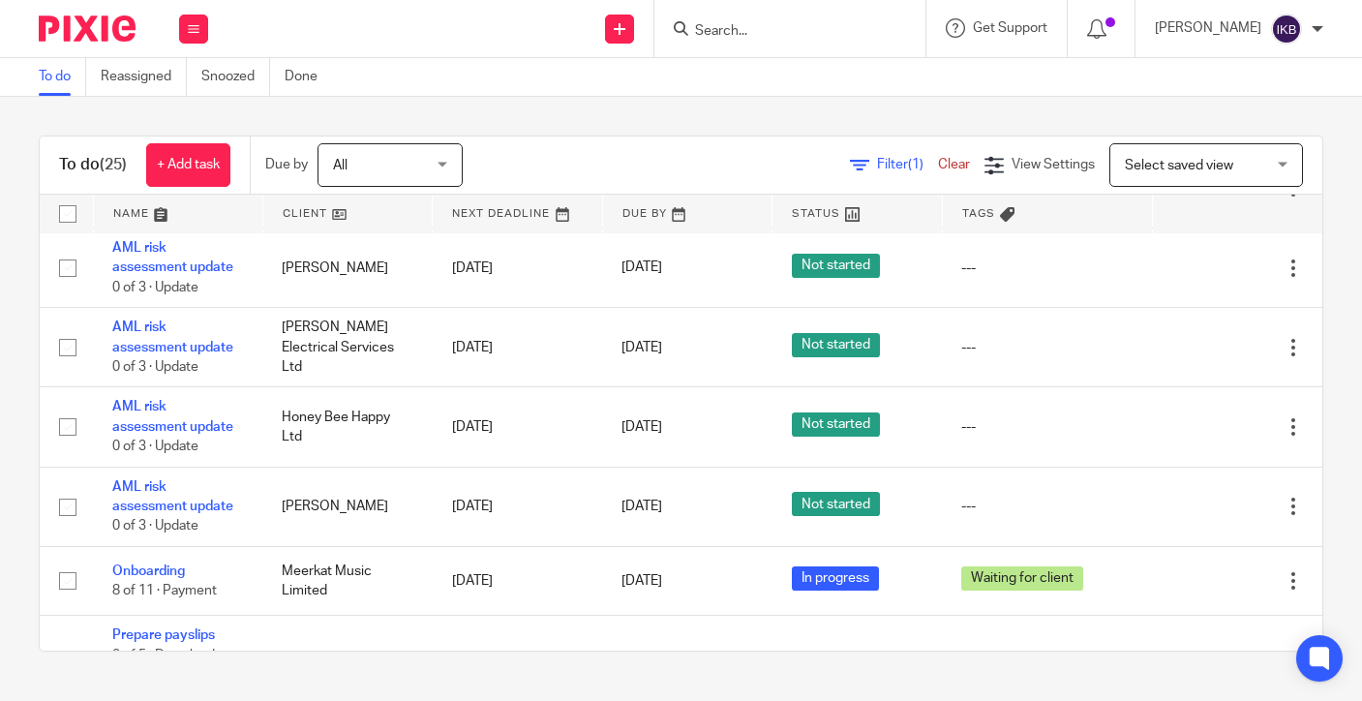
click at [705, 31] on input "Search" at bounding box center [780, 31] width 174 height 17
type input "e"
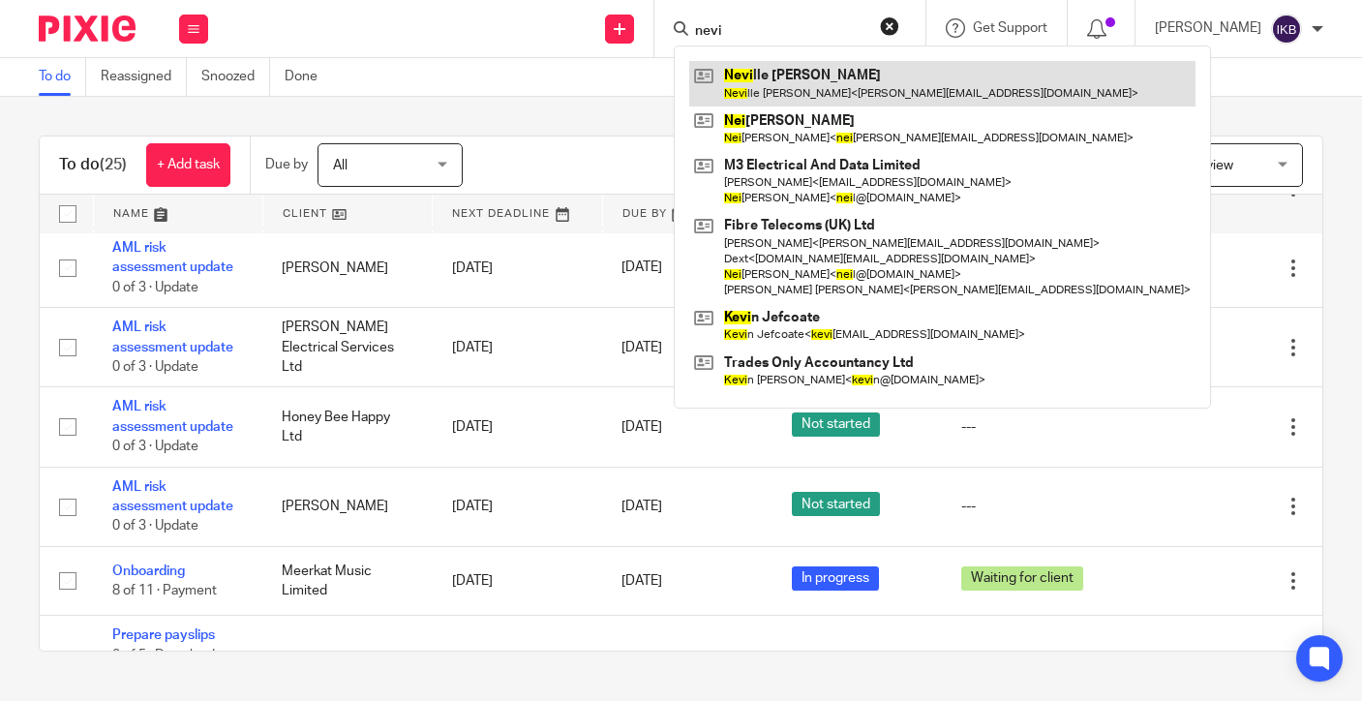
type input "nevi"
click at [766, 101] on link at bounding box center [942, 83] width 506 height 45
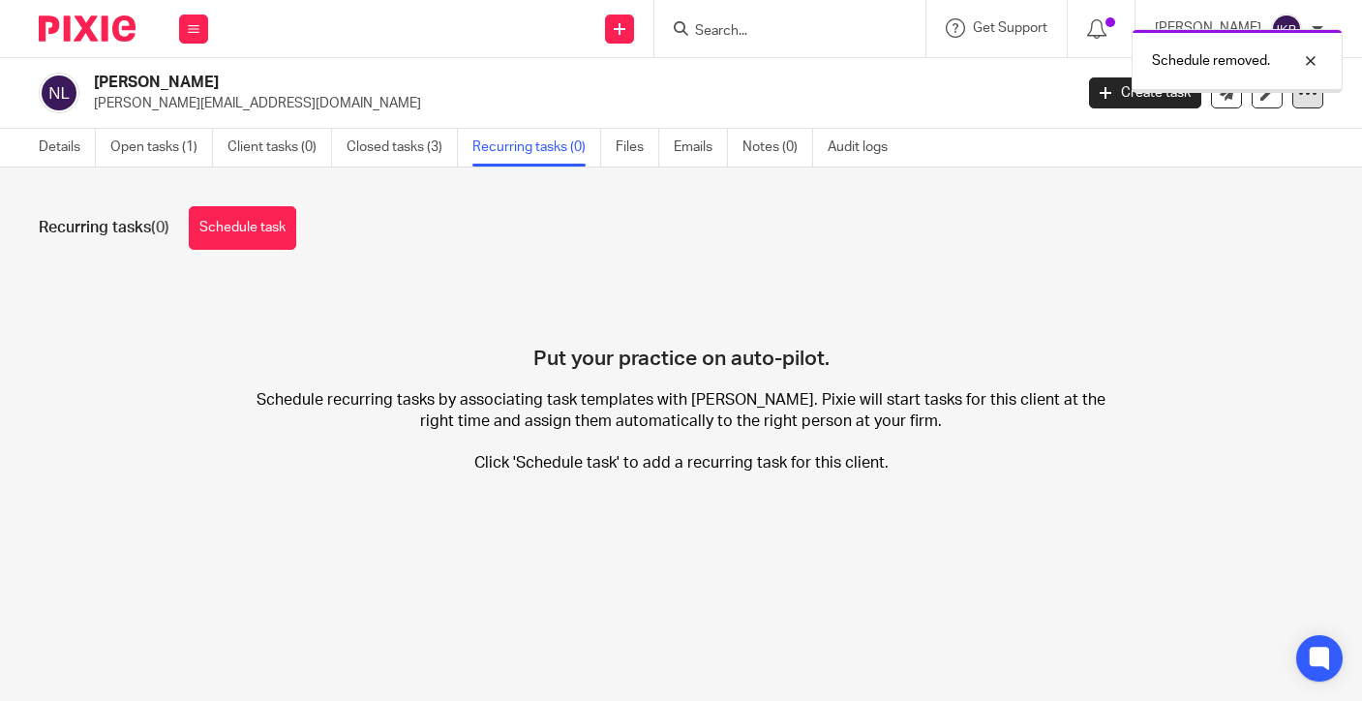
click at [1311, 100] on icon at bounding box center [1307, 92] width 19 height 19
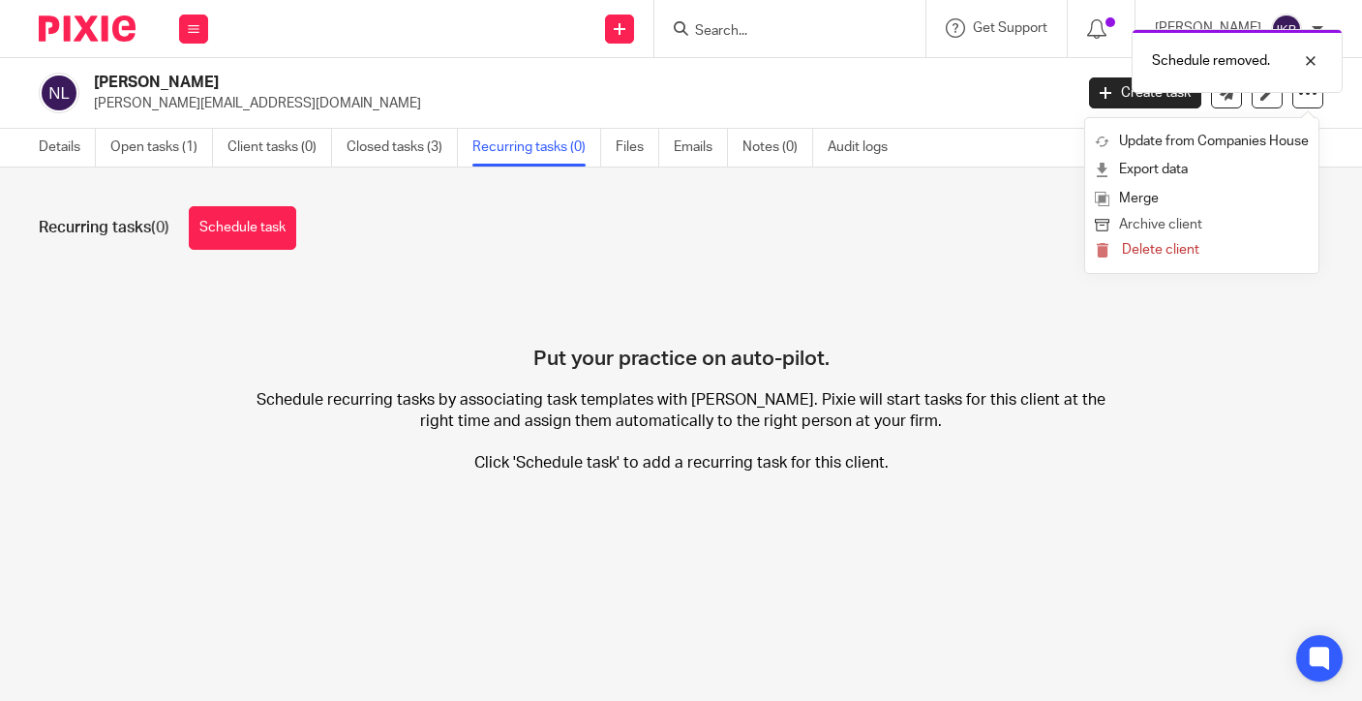
click at [1165, 225] on button "Archive client" at bounding box center [1201, 225] width 214 height 25
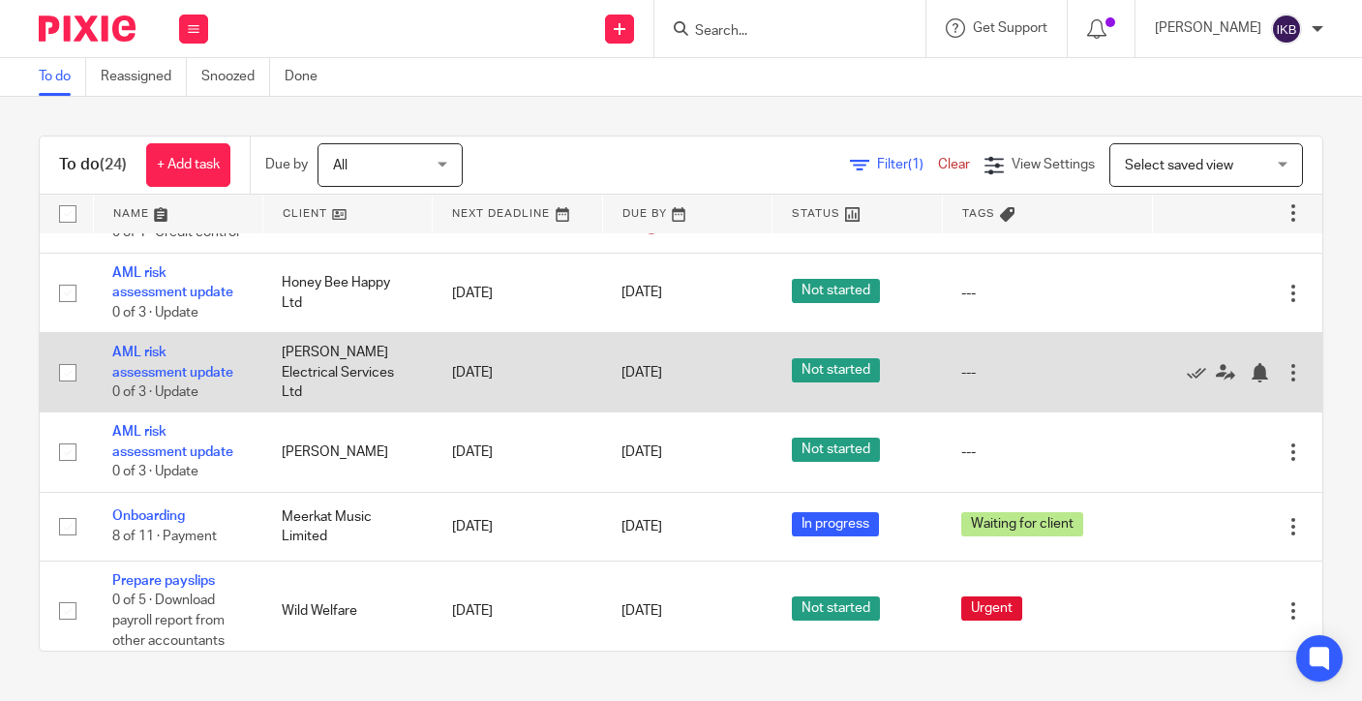
scroll to position [995, 0]
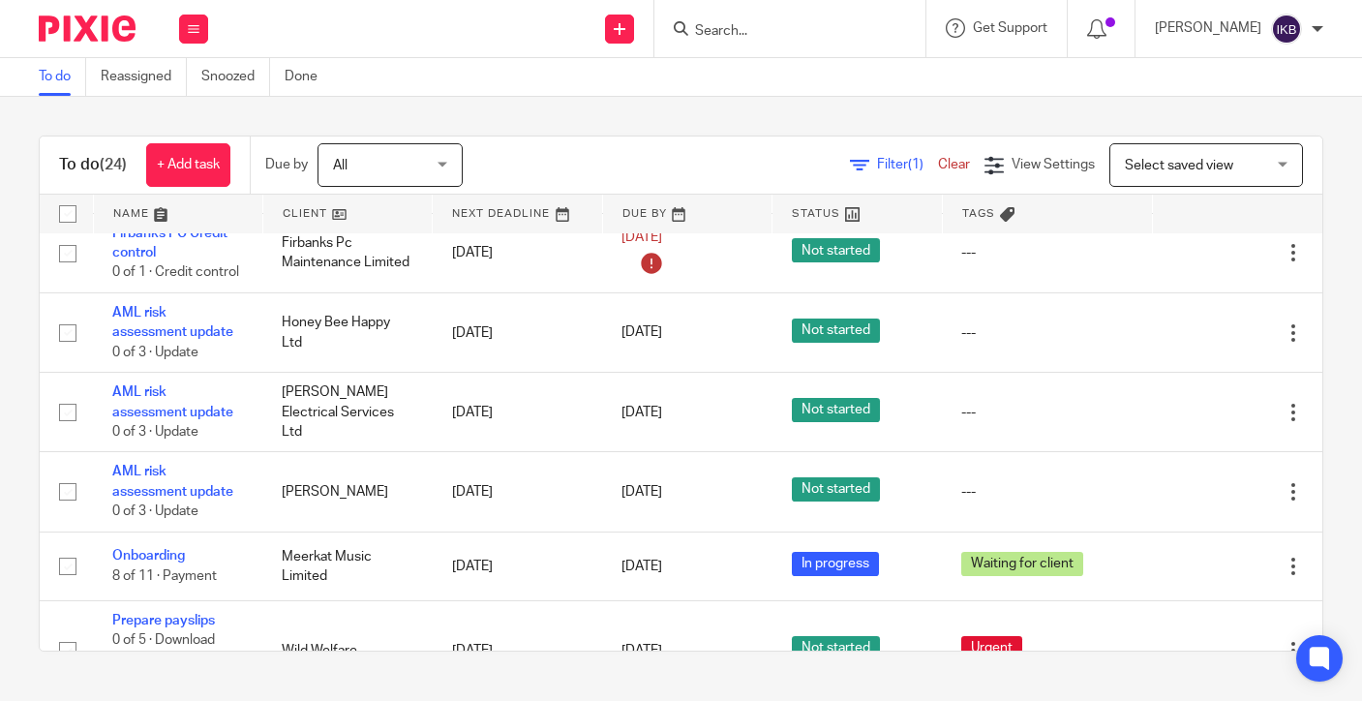
click at [693, 26] on input "Search" at bounding box center [780, 31] width 174 height 17
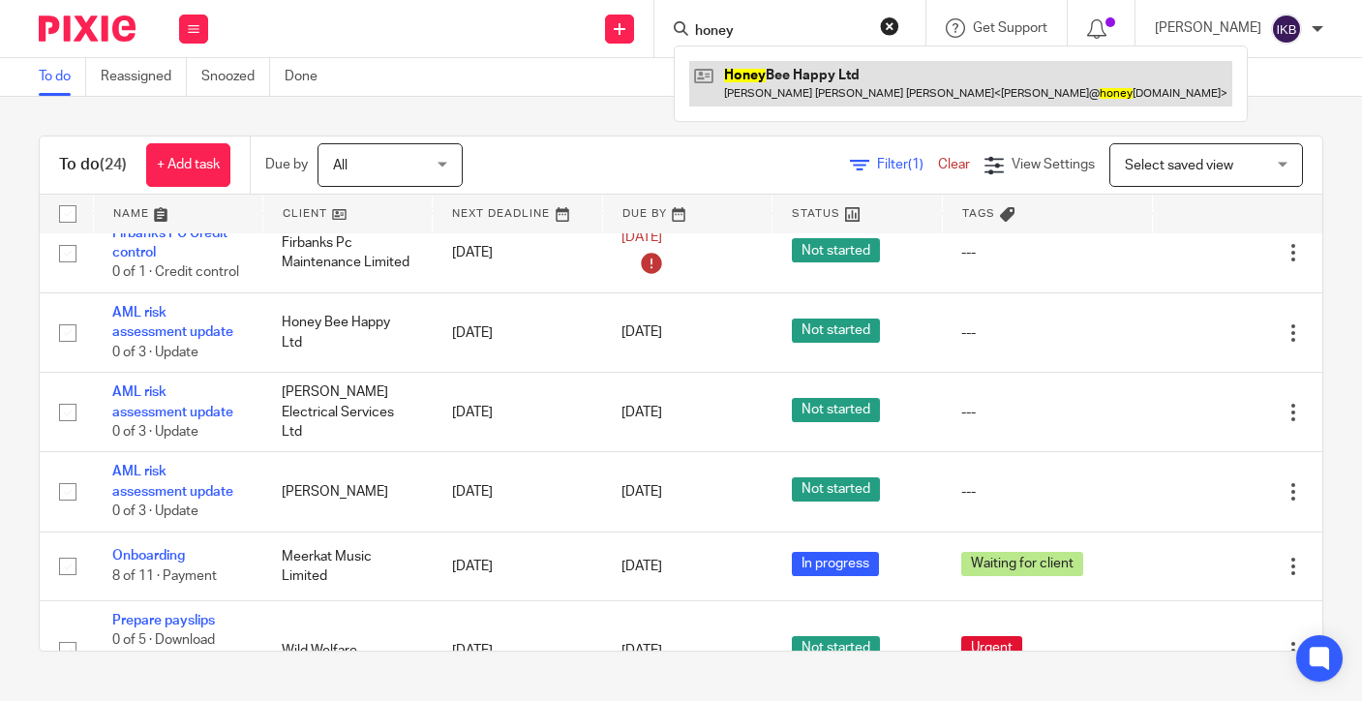
type input "honey"
click at [746, 88] on link at bounding box center [960, 83] width 543 height 45
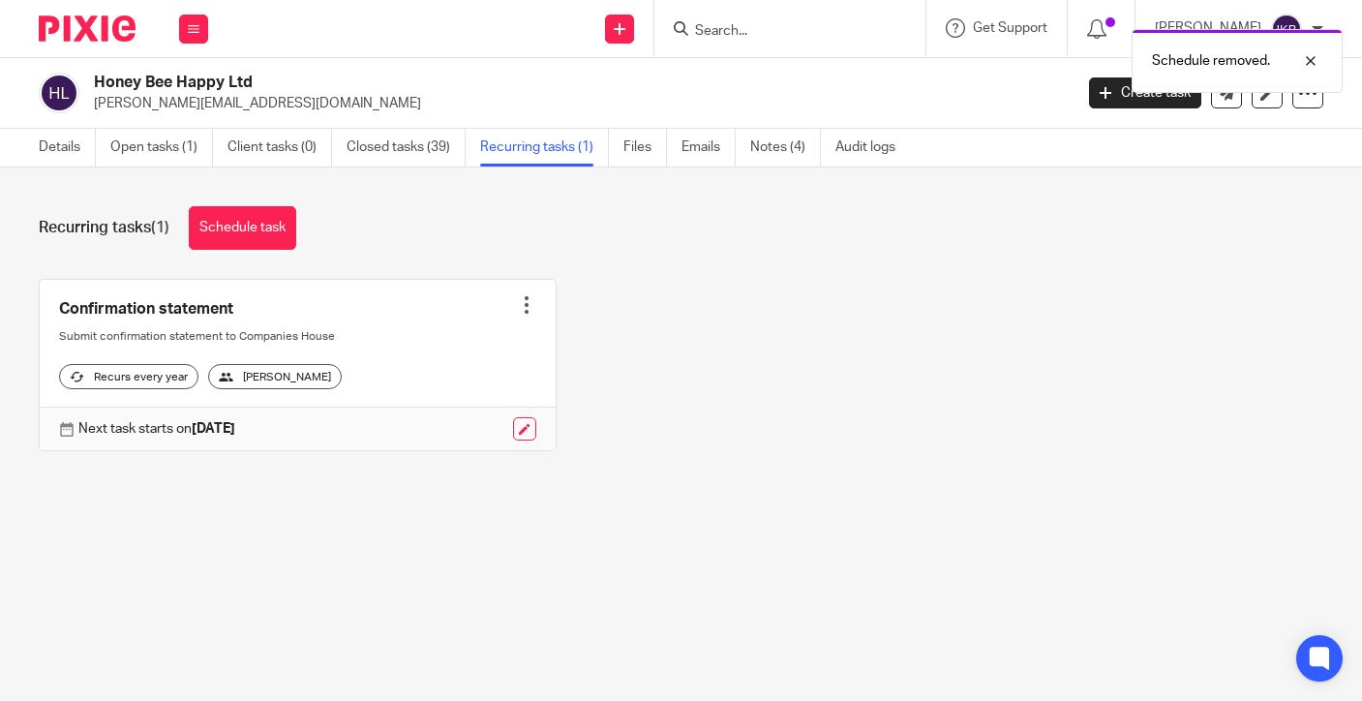
click at [526, 292] on link at bounding box center [298, 365] width 516 height 171
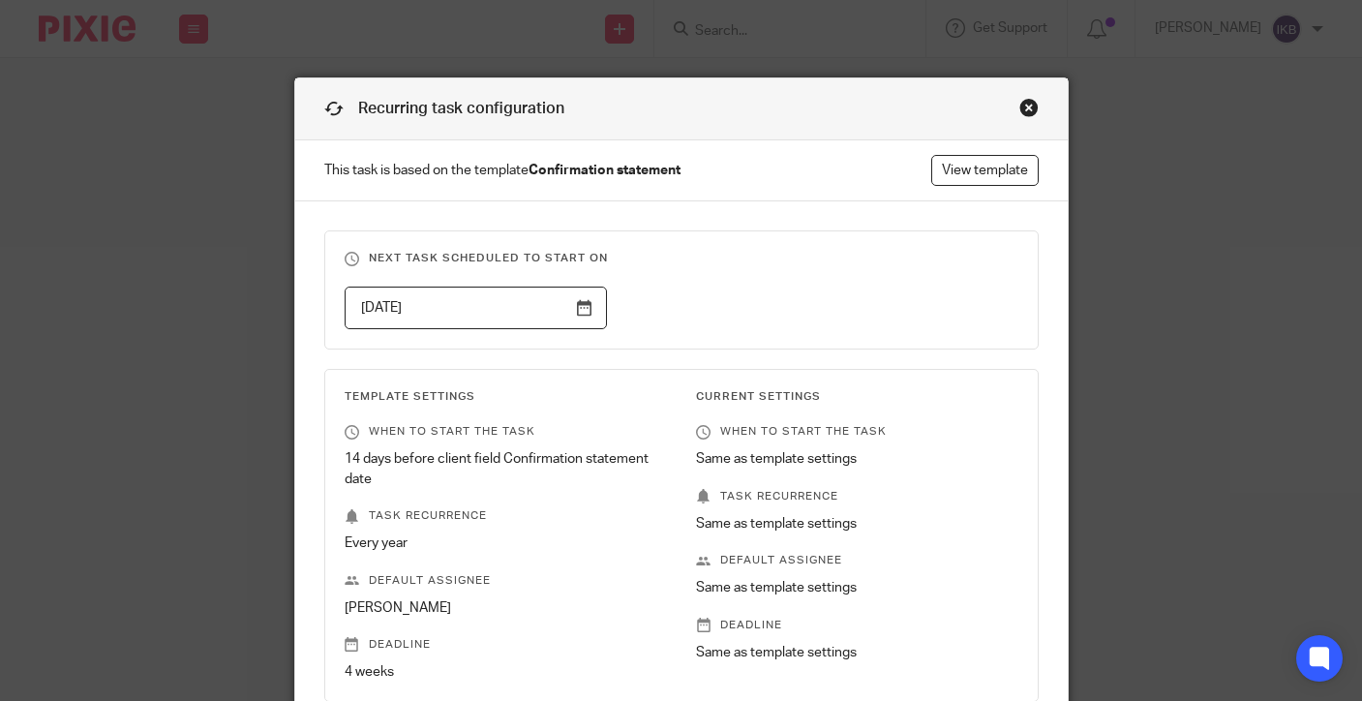
click at [1026, 107] on div "Close this dialog window" at bounding box center [1028, 107] width 19 height 19
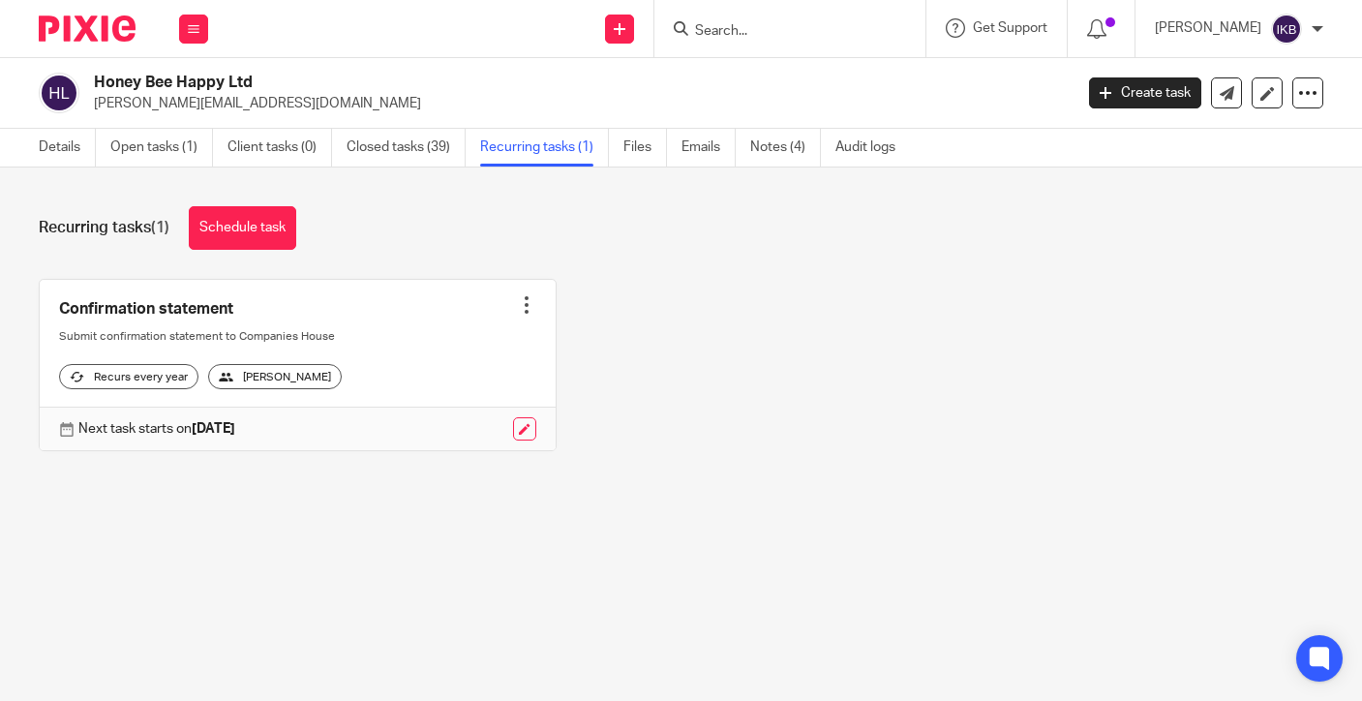
click at [531, 307] on div at bounding box center [526, 304] width 19 height 19
click at [467, 423] on span "Cancel schedule" at bounding box center [455, 427] width 102 height 14
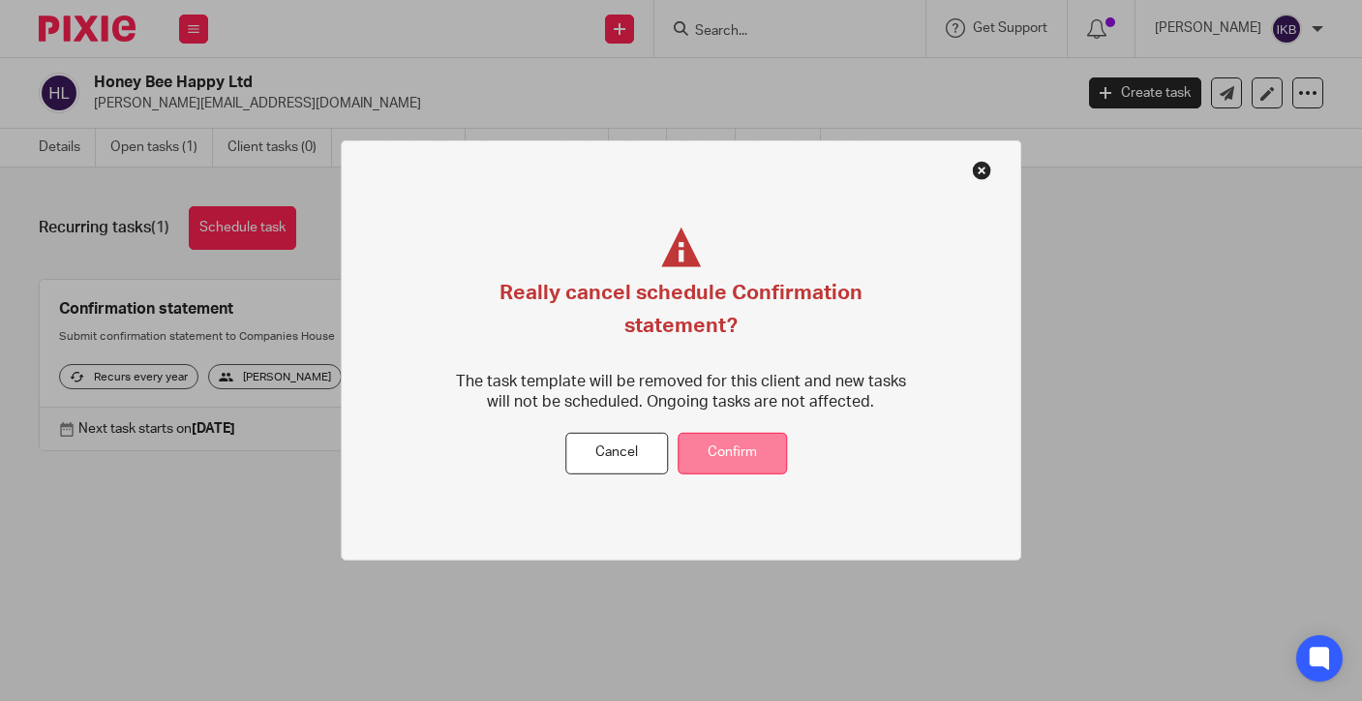
click at [703, 433] on button "Confirm" at bounding box center [731, 454] width 109 height 42
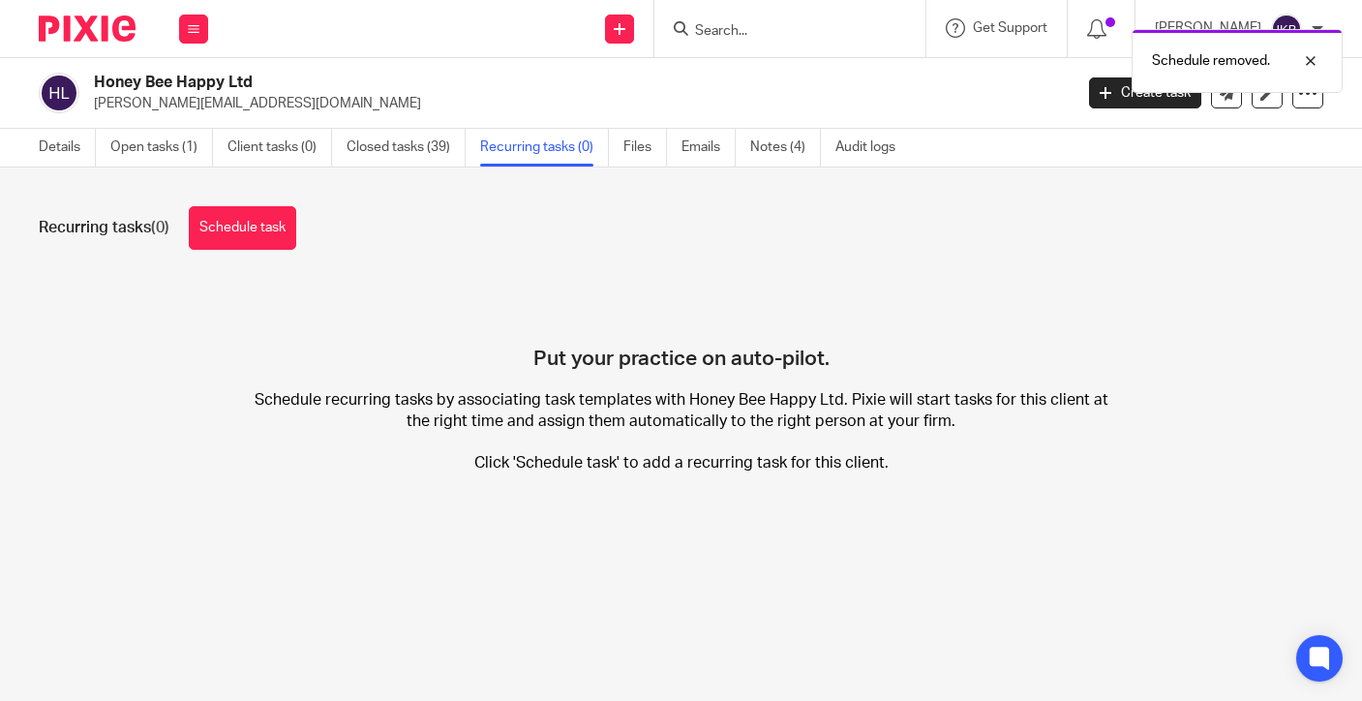
click at [100, 33] on img at bounding box center [87, 28] width 97 height 26
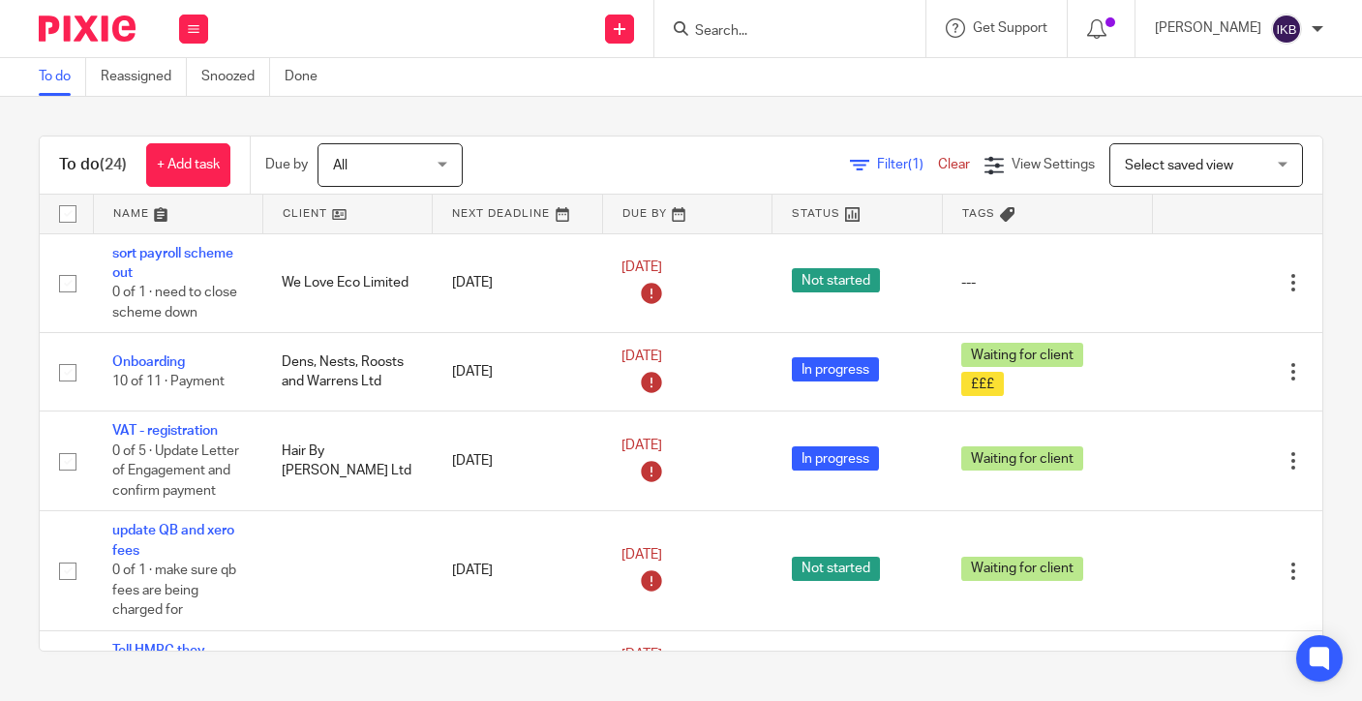
click at [709, 28] on input "Search" at bounding box center [780, 31] width 174 height 17
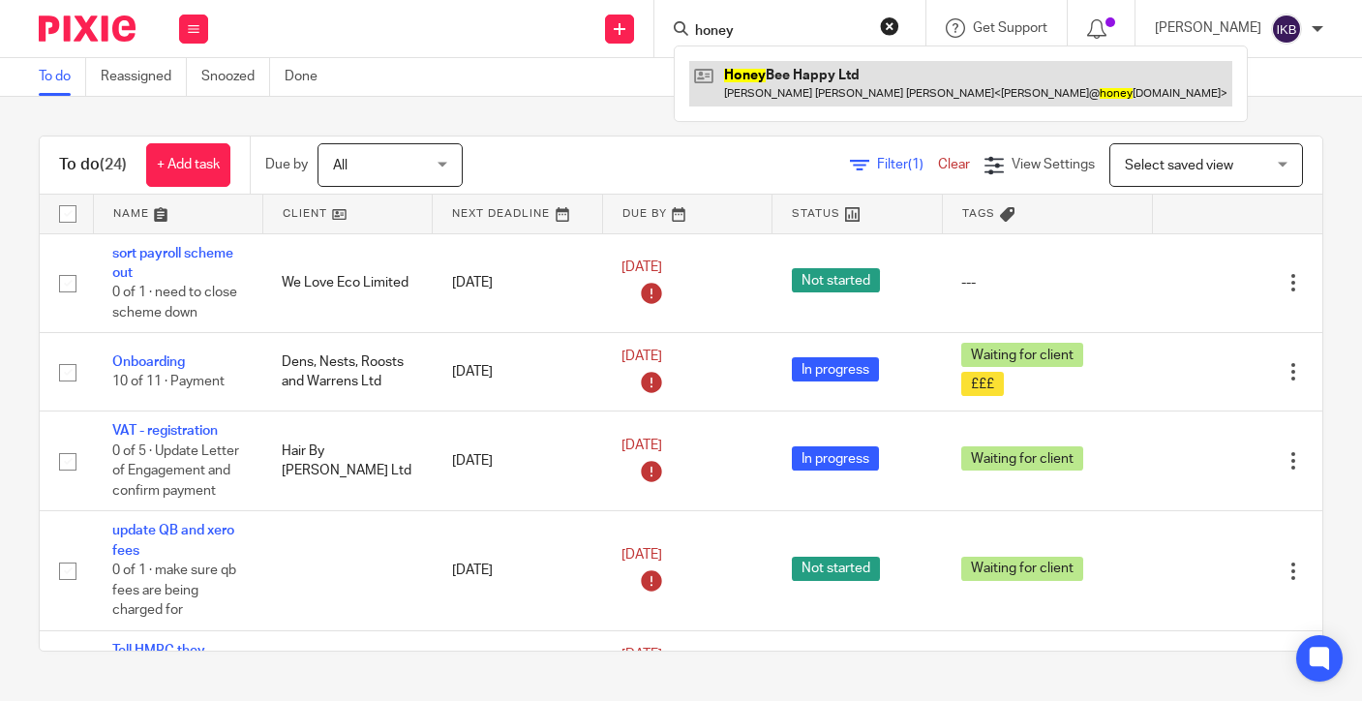
type input "honey"
click at [780, 73] on link at bounding box center [960, 83] width 543 height 45
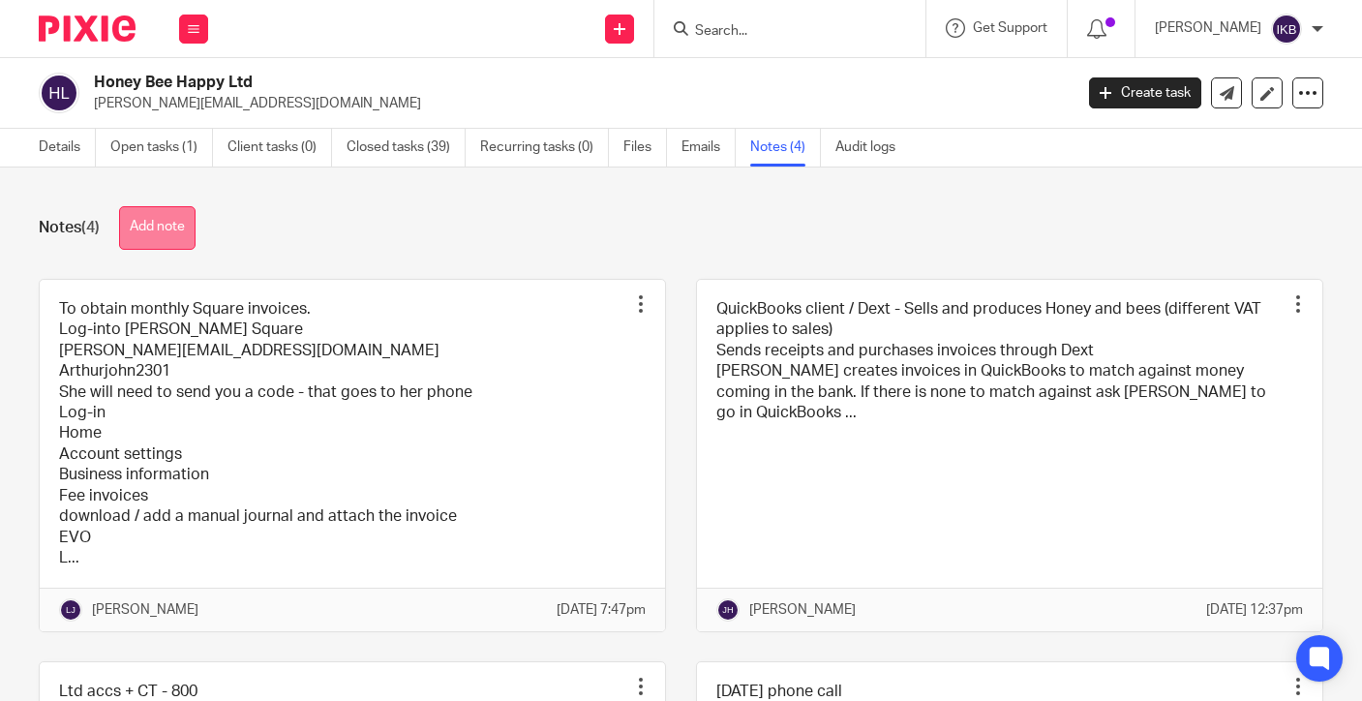
click at [180, 219] on button "Add note" at bounding box center [157, 228] width 76 height 44
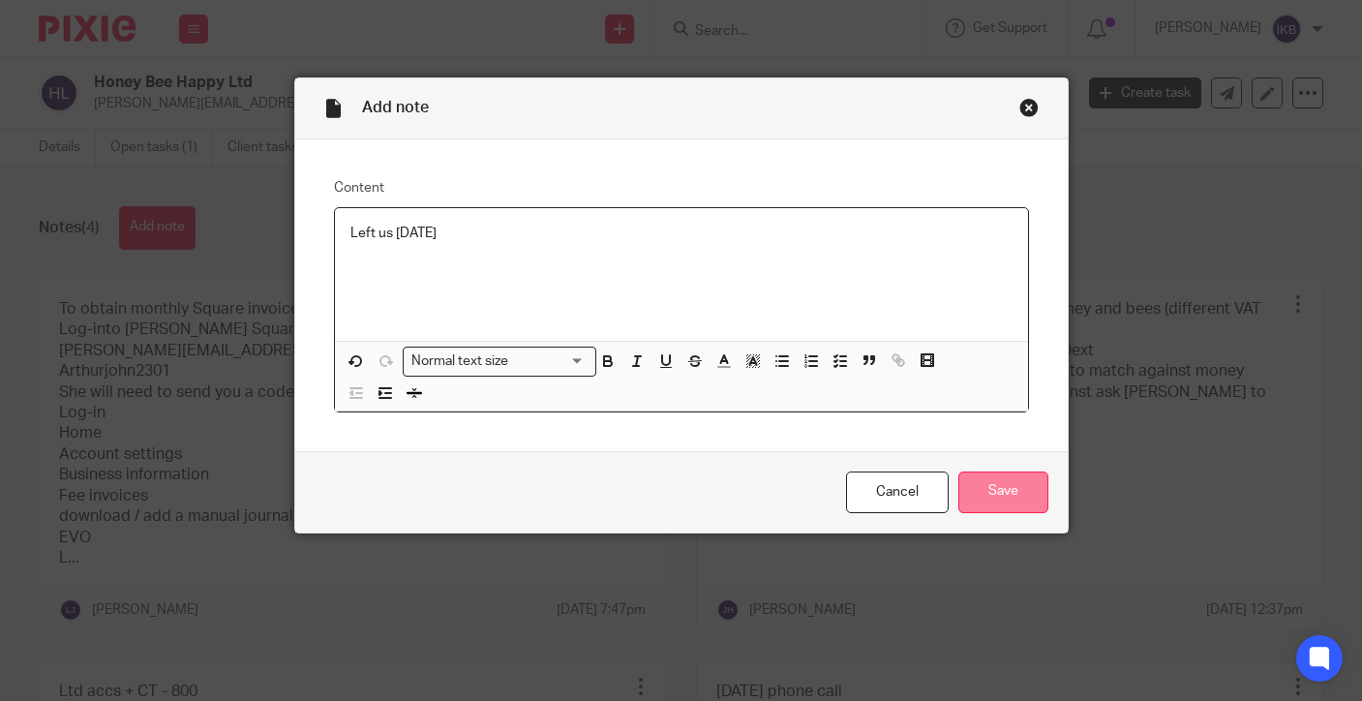
click at [1017, 485] on input "Save" at bounding box center [1003, 492] width 90 height 42
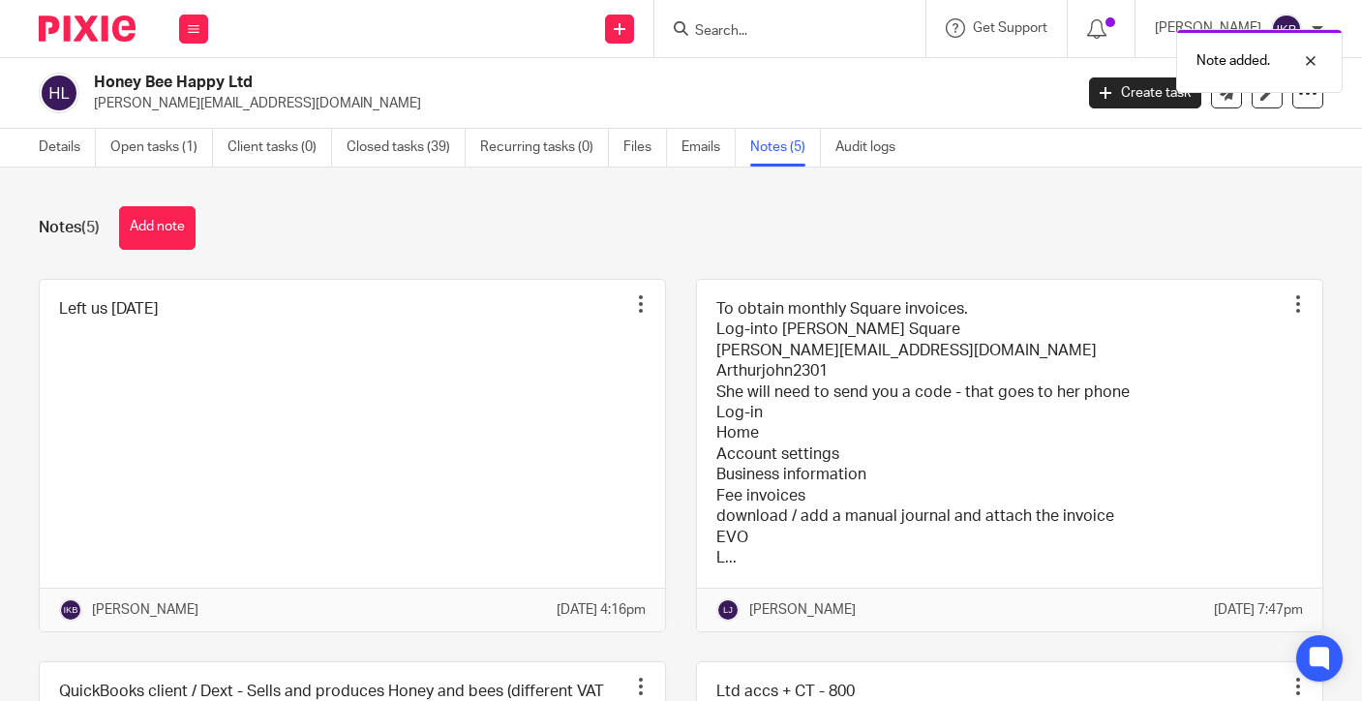
click at [84, 32] on img at bounding box center [87, 28] width 97 height 26
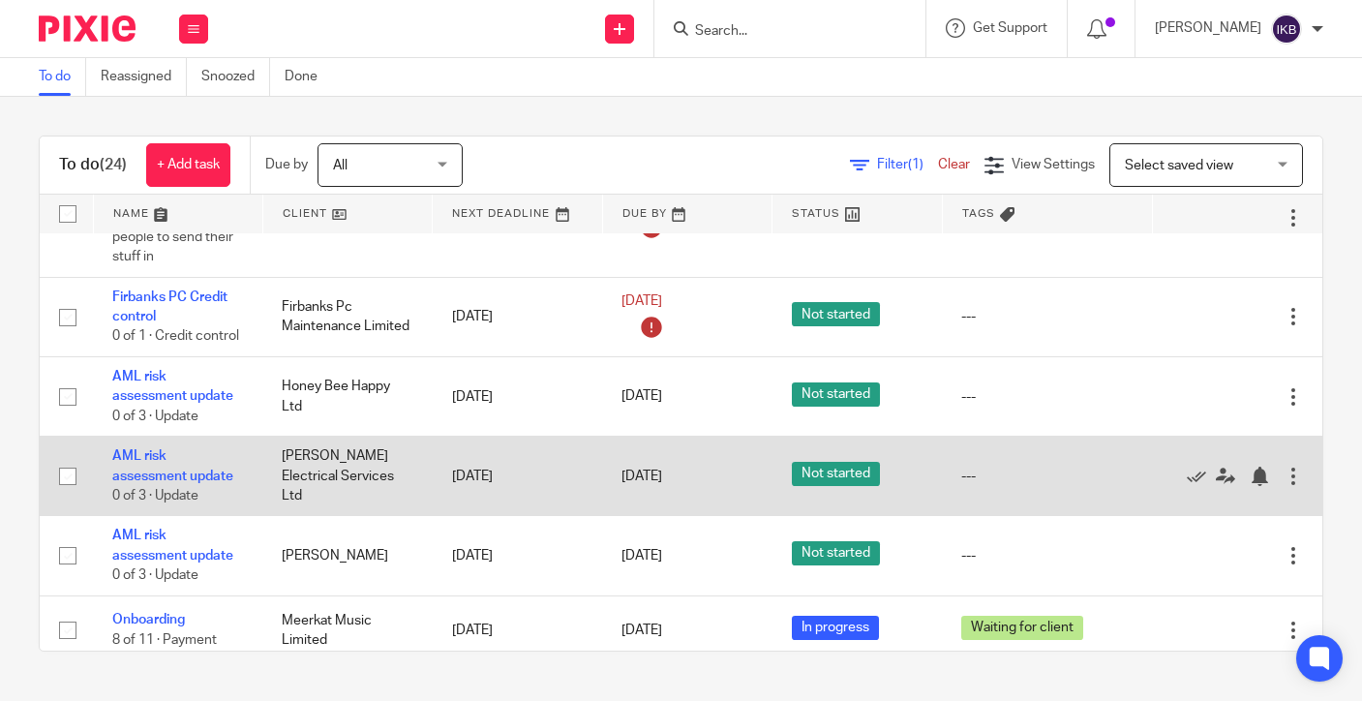
scroll to position [998, 0]
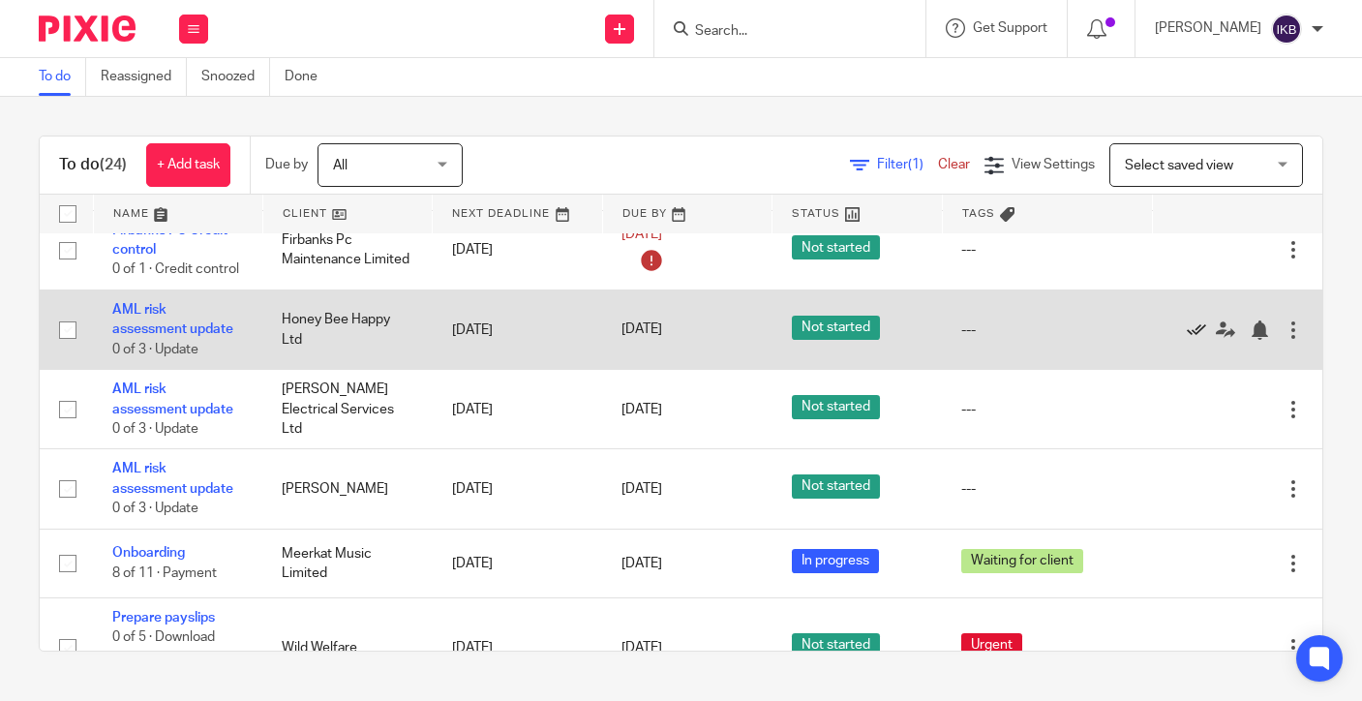
click at [1191, 324] on icon at bounding box center [1195, 329] width 19 height 19
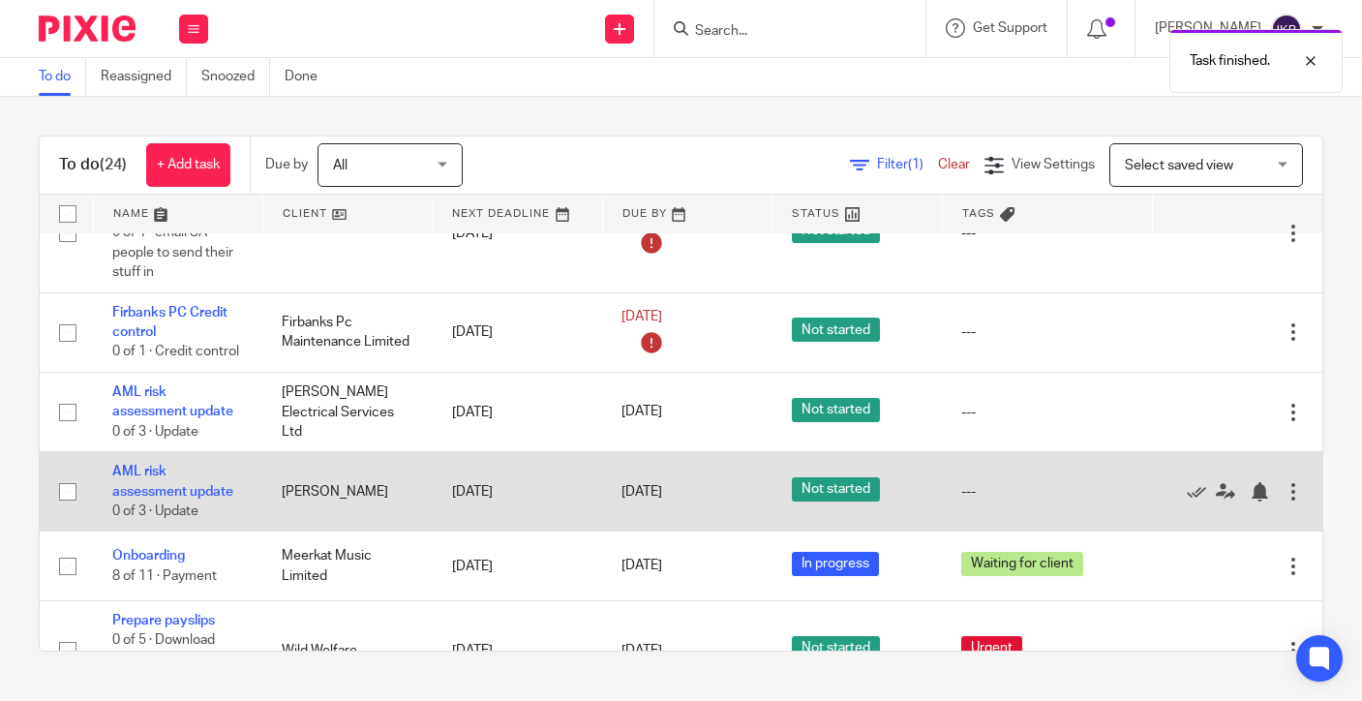
scroll to position [914, 0]
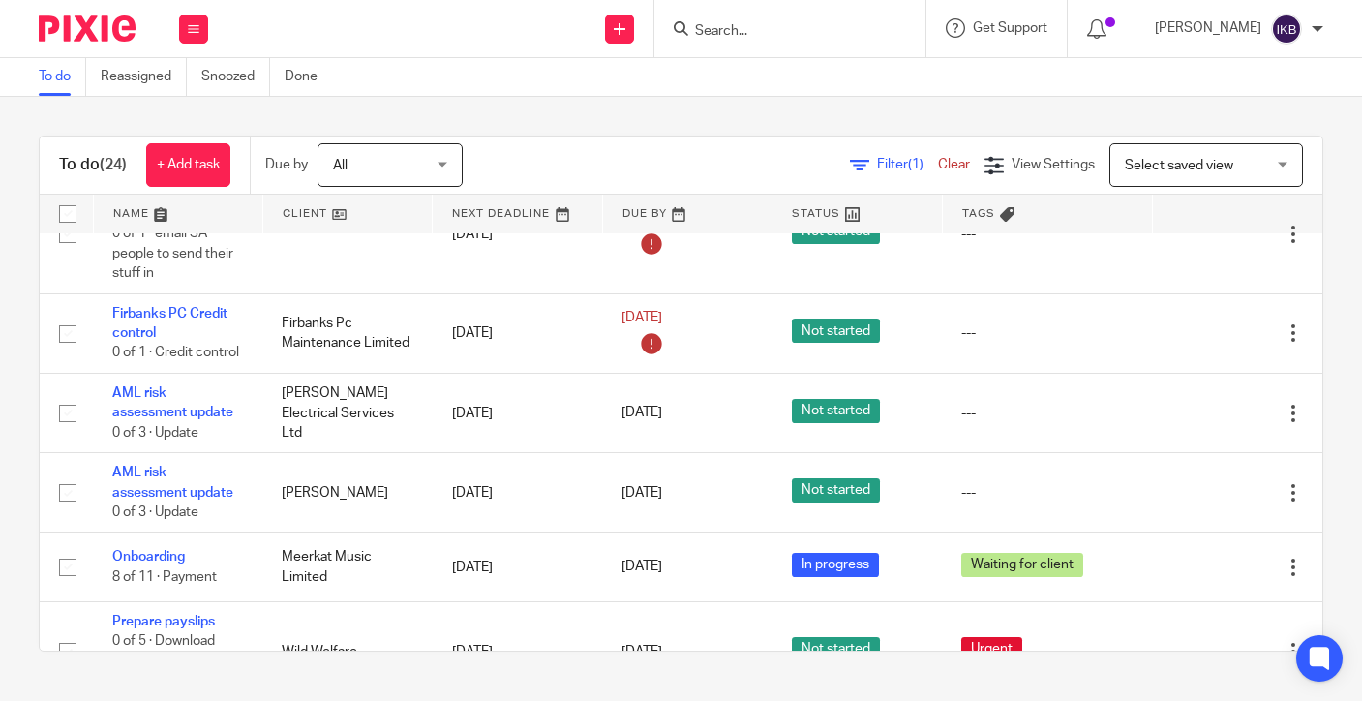
click at [682, 43] on div at bounding box center [789, 28] width 271 height 57
click at [693, 26] on input "Search" at bounding box center [780, 31] width 174 height 17
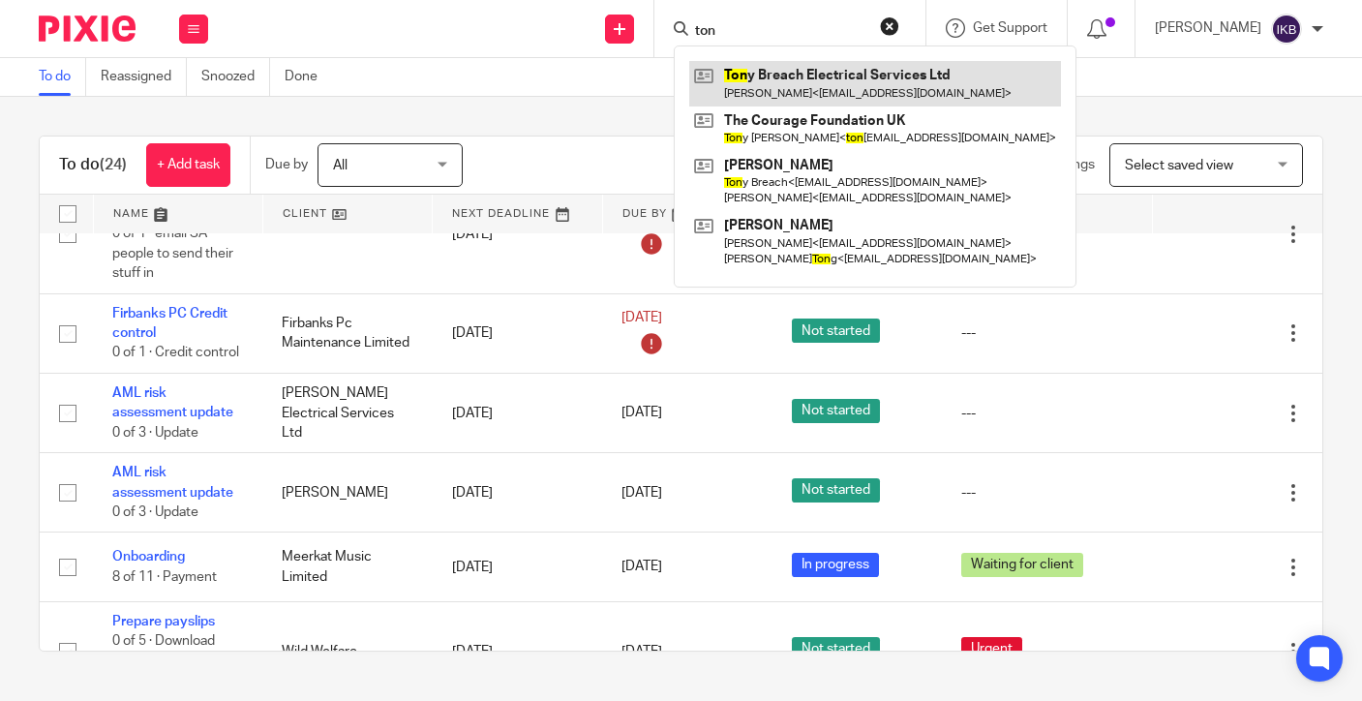
type input "ton"
click at [698, 75] on link at bounding box center [875, 83] width 372 height 45
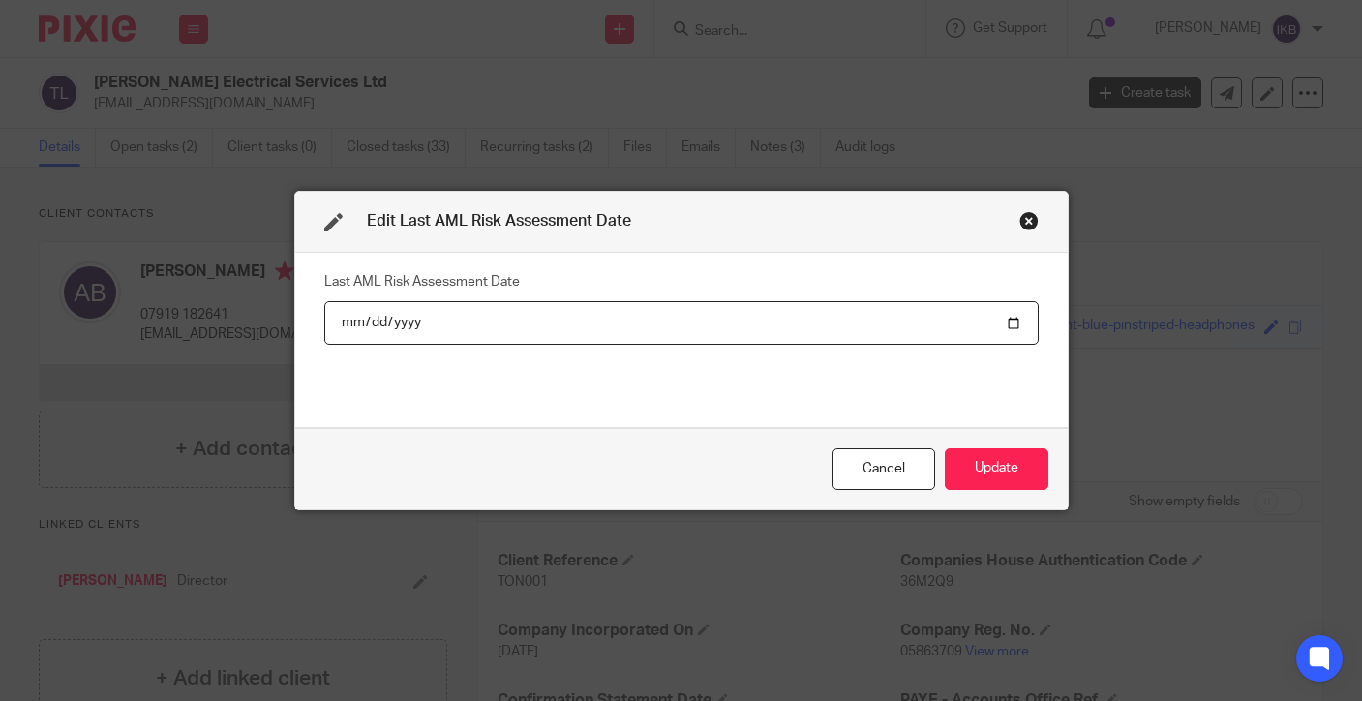
drag, startPoint x: 0, startPoint y: 0, endPoint x: 393, endPoint y: 321, distance: 507.5
click at [393, 321] on input "[DATE]" at bounding box center [681, 323] width 714 height 44
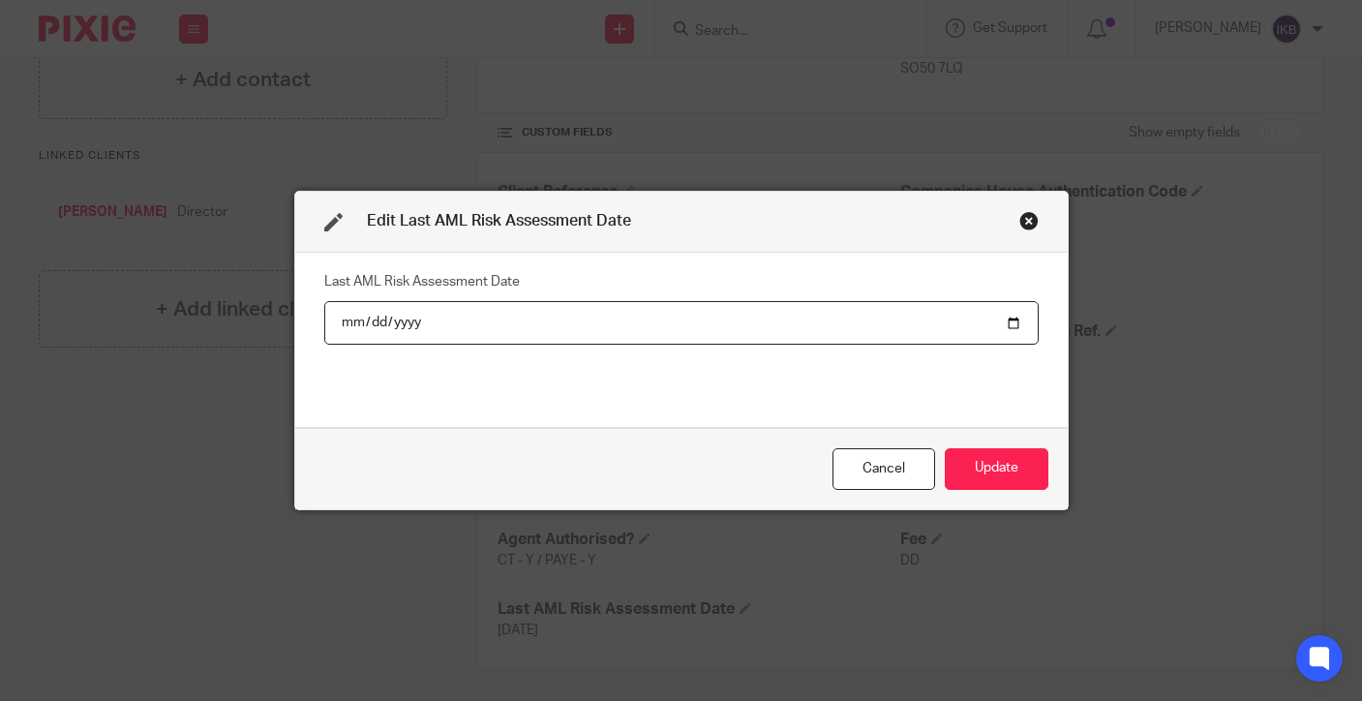
type input "[DATE]"
click at [995, 468] on button "Update" at bounding box center [996, 469] width 104 height 42
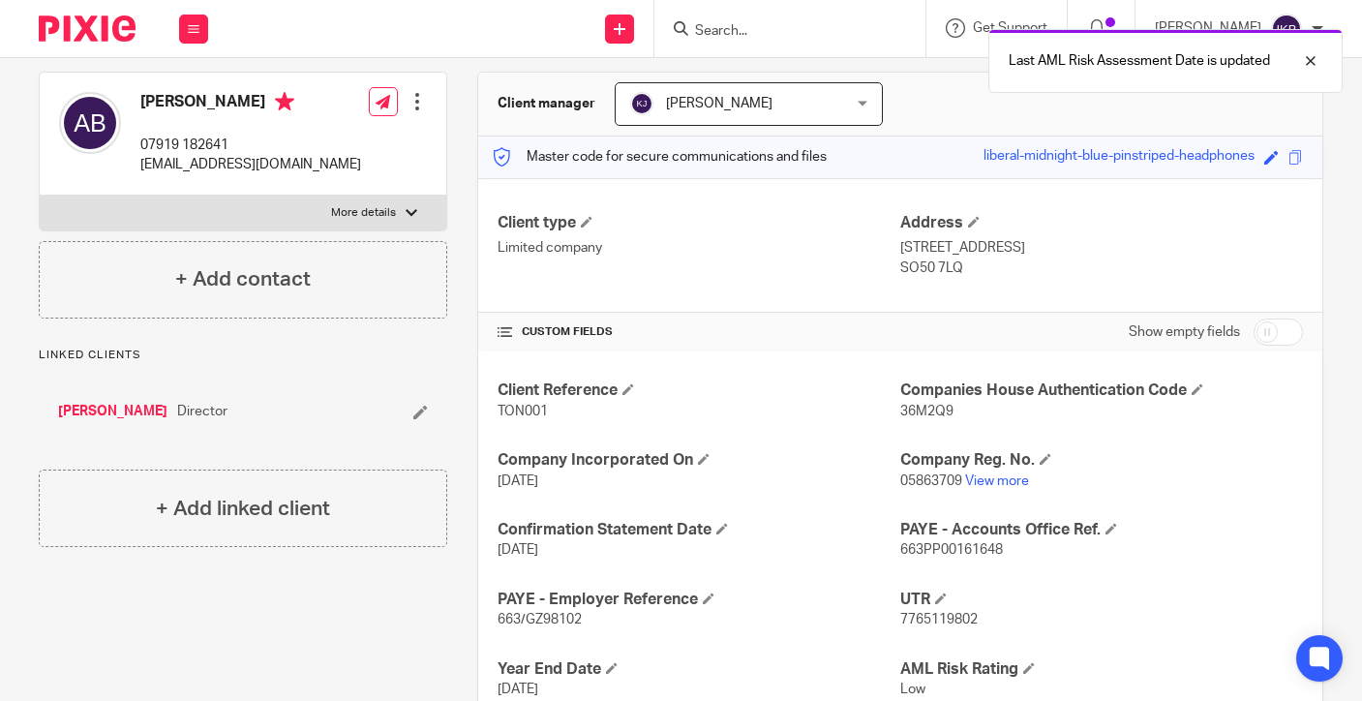
scroll to position [0, 0]
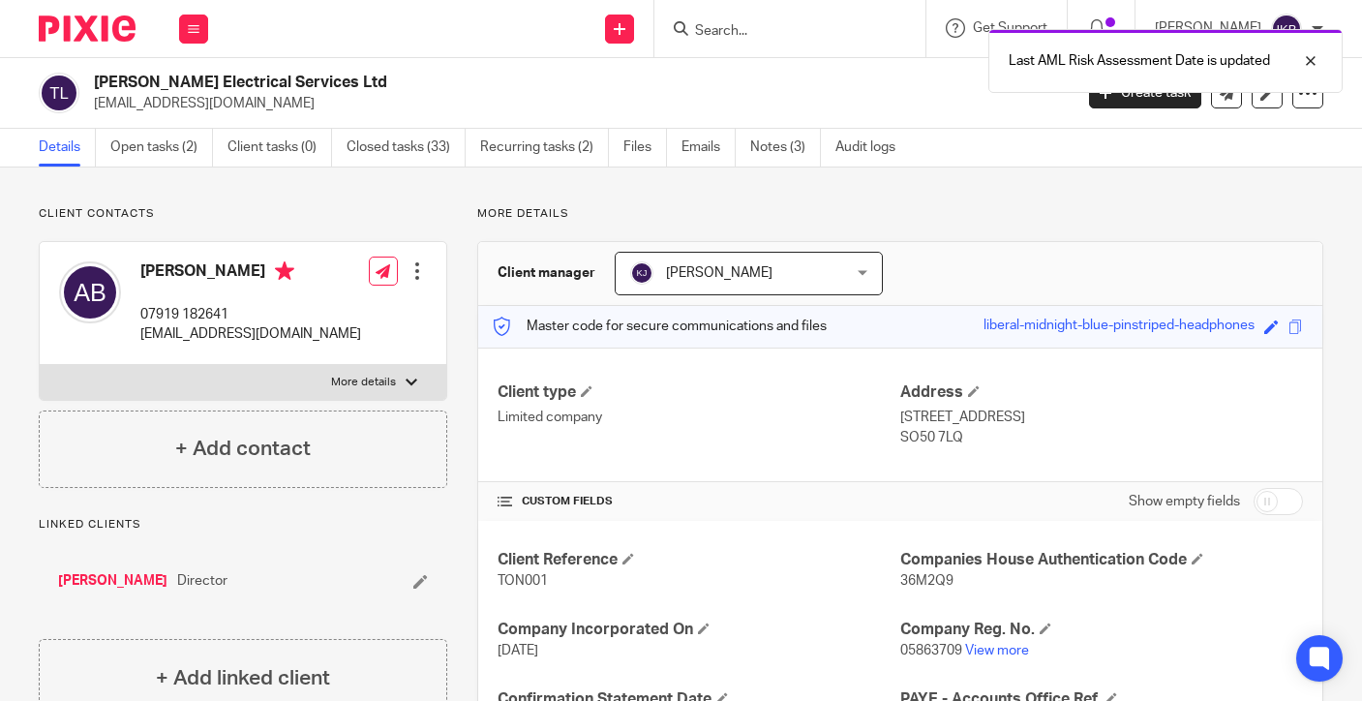
click at [60, 21] on img at bounding box center [87, 28] width 97 height 26
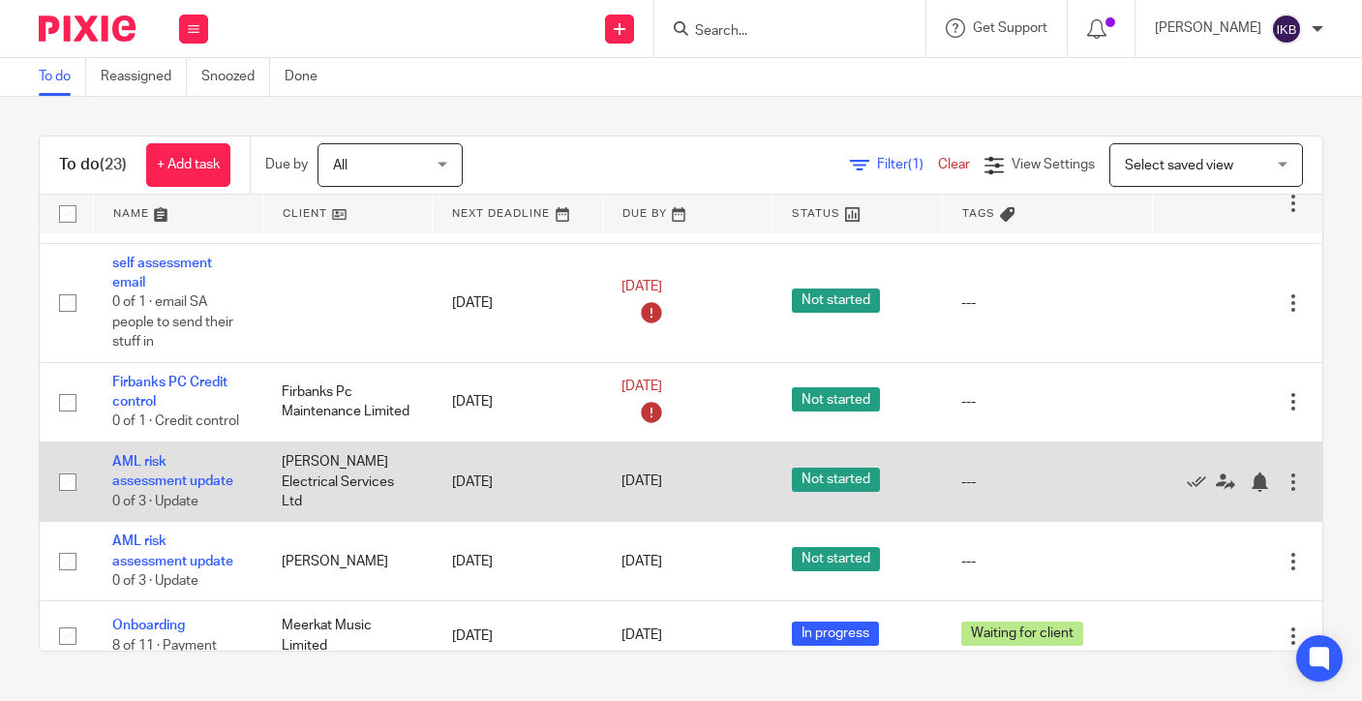
scroll to position [947, 0]
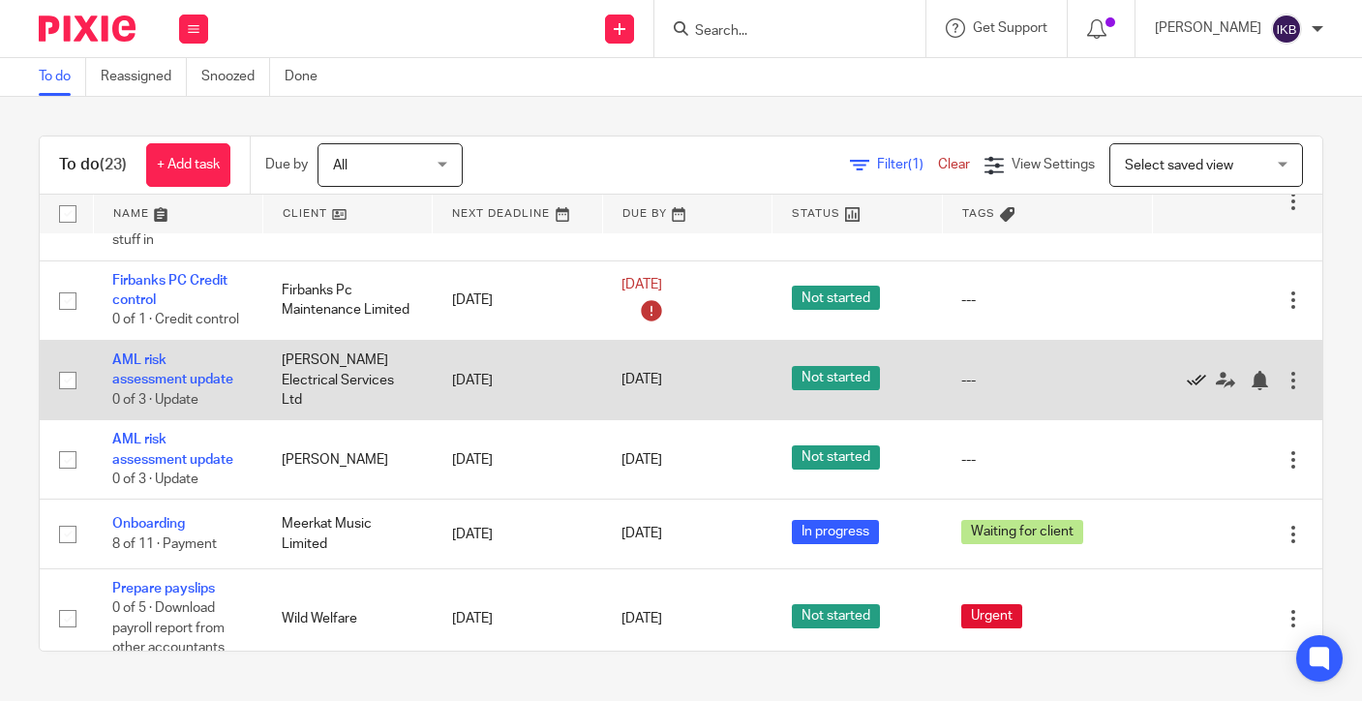
click at [1193, 377] on icon at bounding box center [1195, 380] width 19 height 19
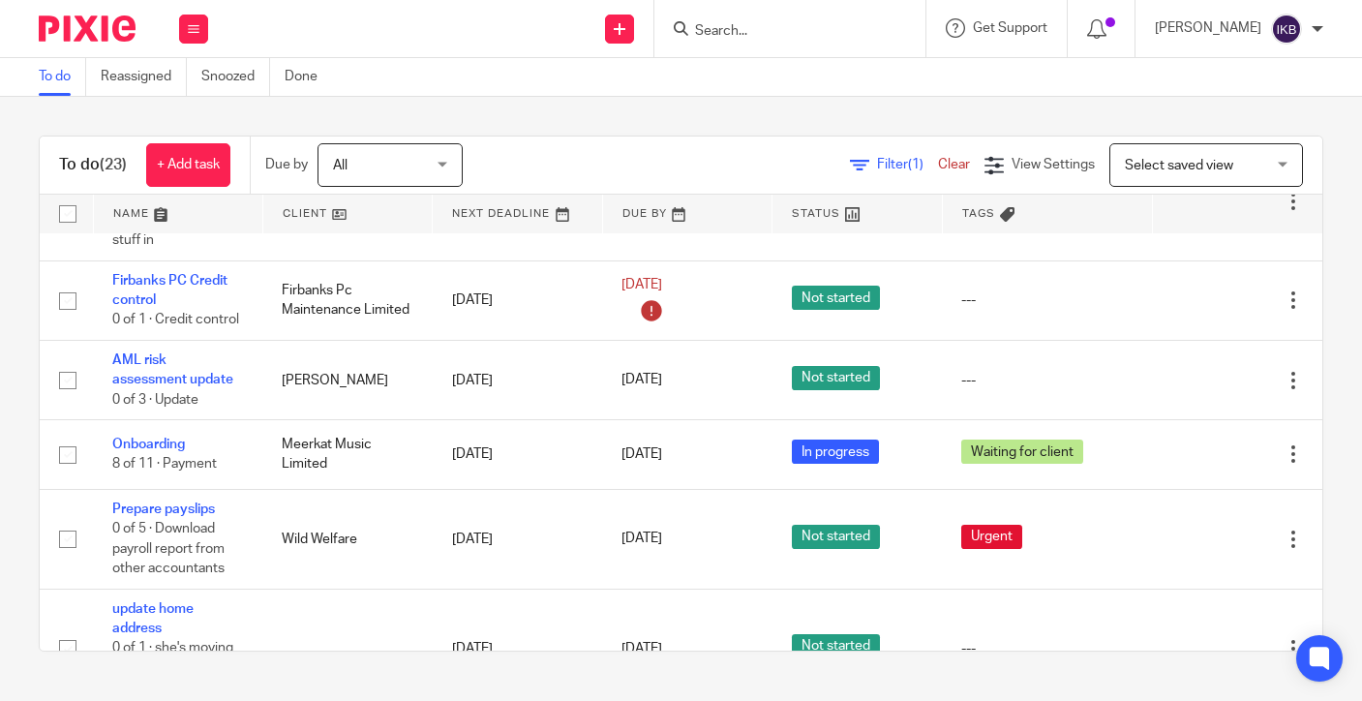
click at [693, 35] on input "Search" at bounding box center [780, 31] width 174 height 17
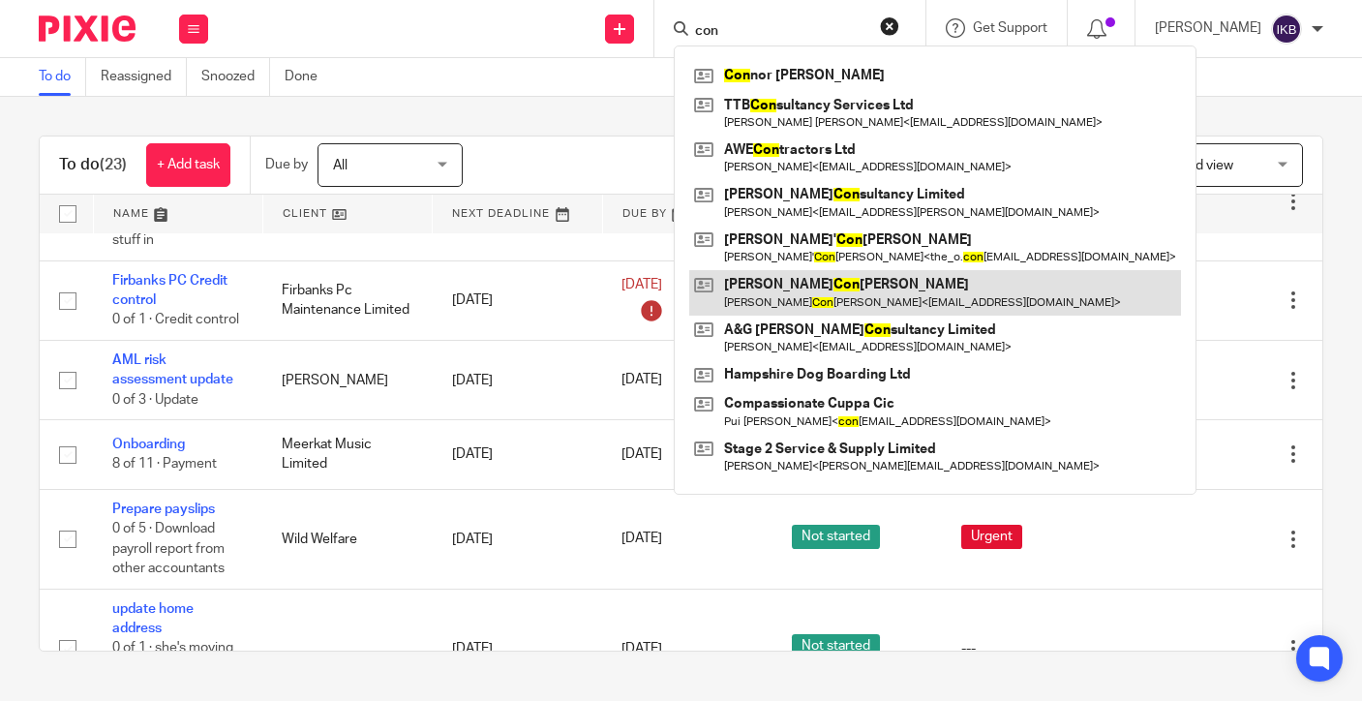
type input "con"
click at [762, 293] on link at bounding box center [935, 292] width 492 height 45
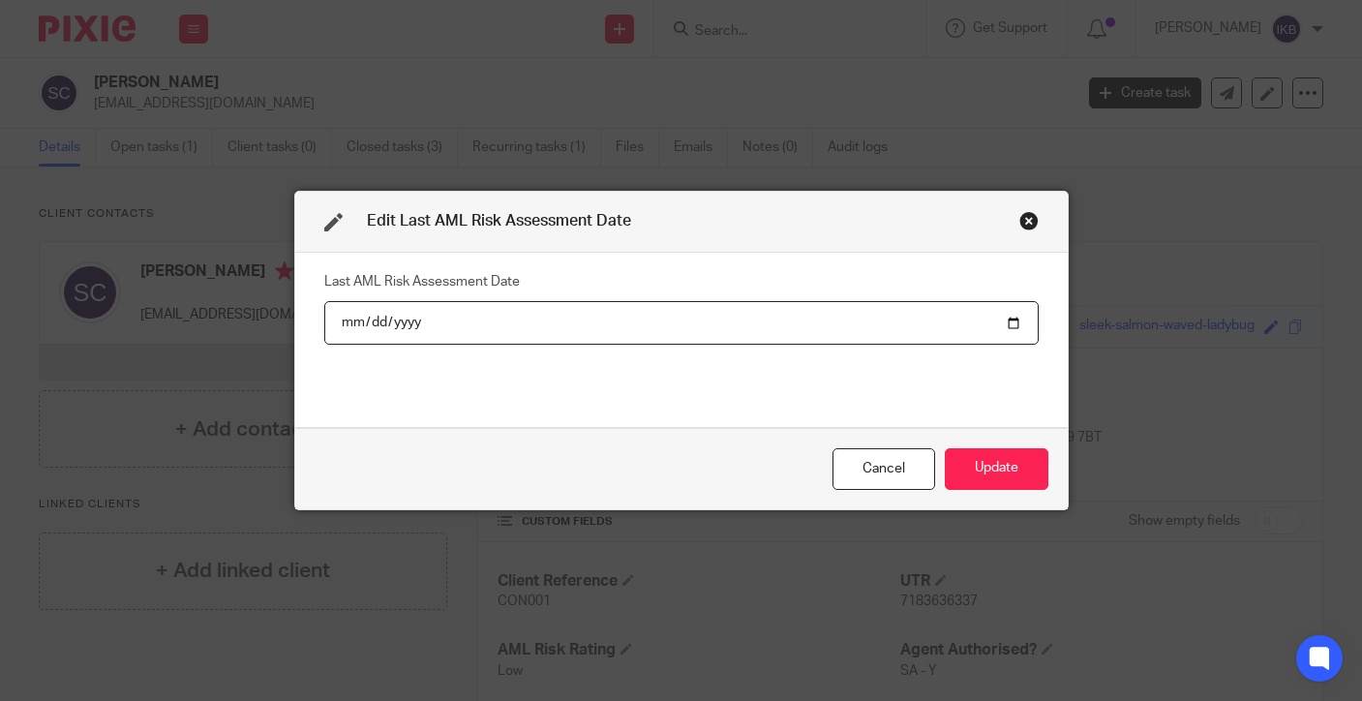
scroll to position [113, 0]
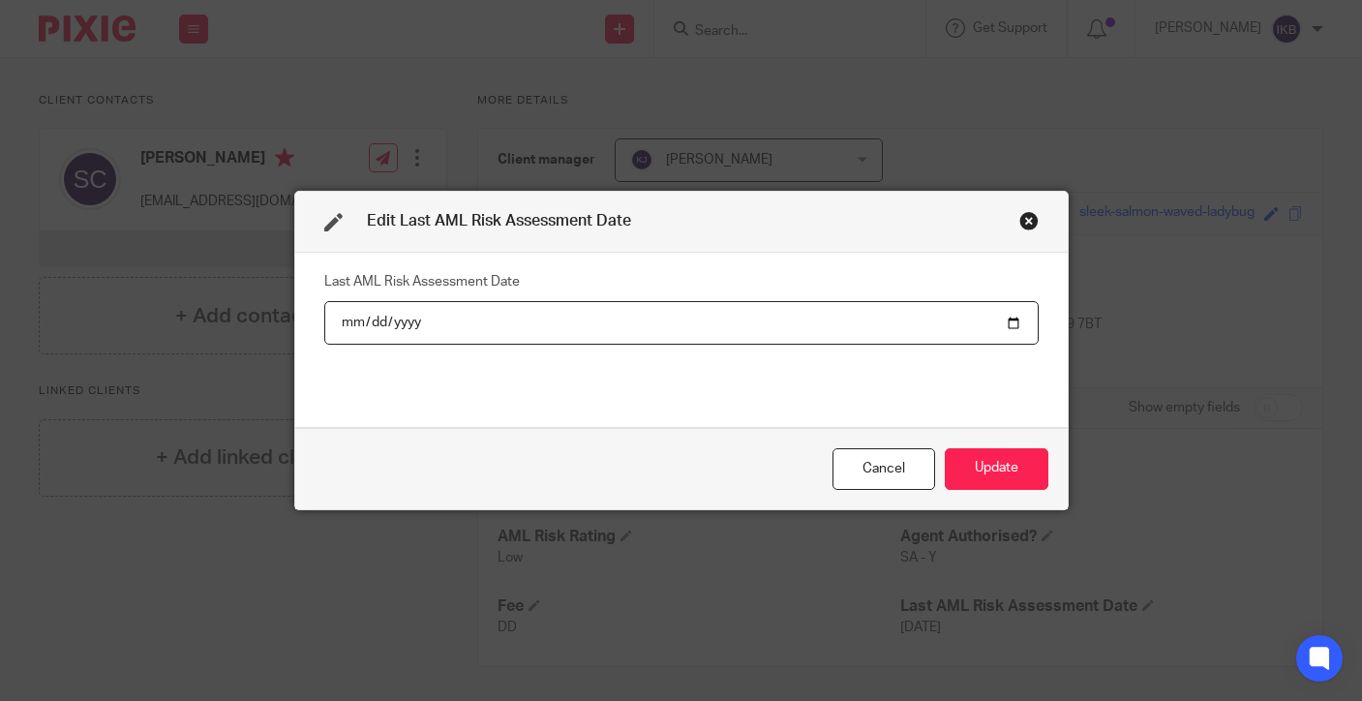
click at [407, 325] on input "[DATE]" at bounding box center [681, 323] width 714 height 44
type input "[DATE]"
click at [995, 468] on button "Update" at bounding box center [996, 469] width 104 height 42
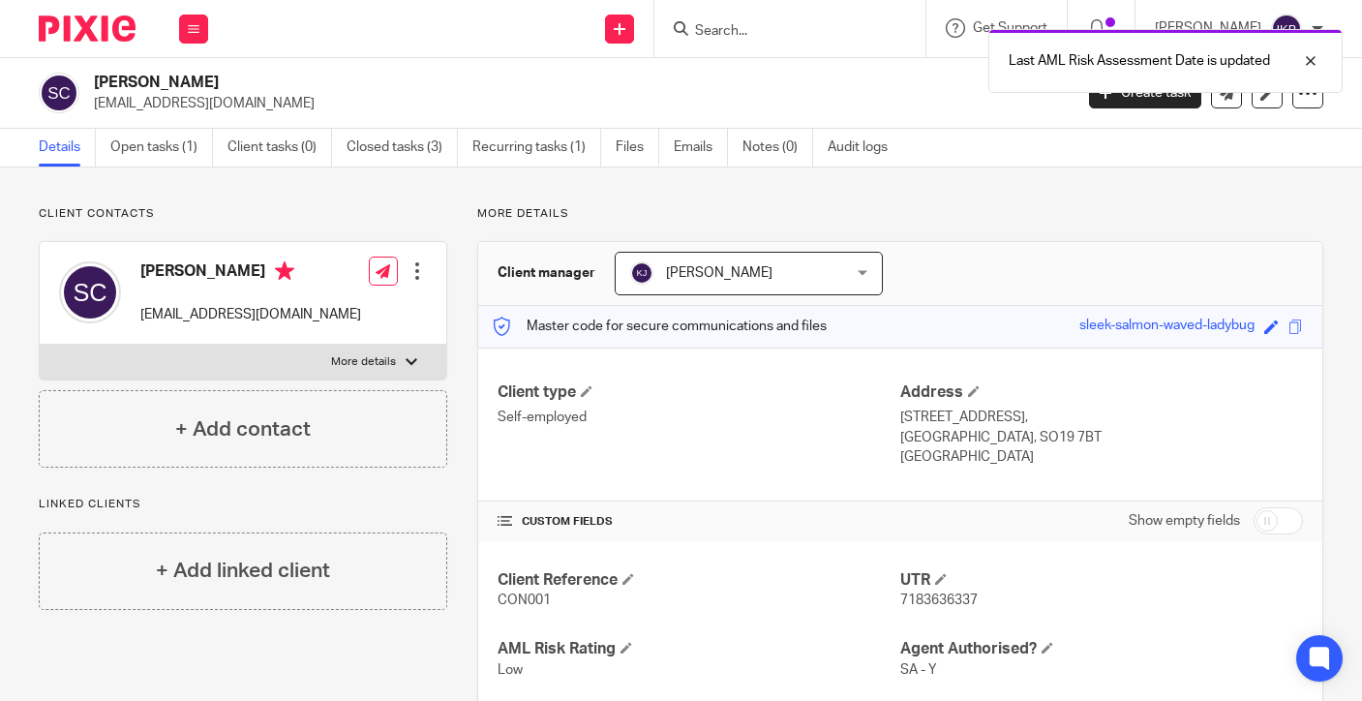
scroll to position [0, 0]
click at [82, 25] on img at bounding box center [87, 28] width 97 height 26
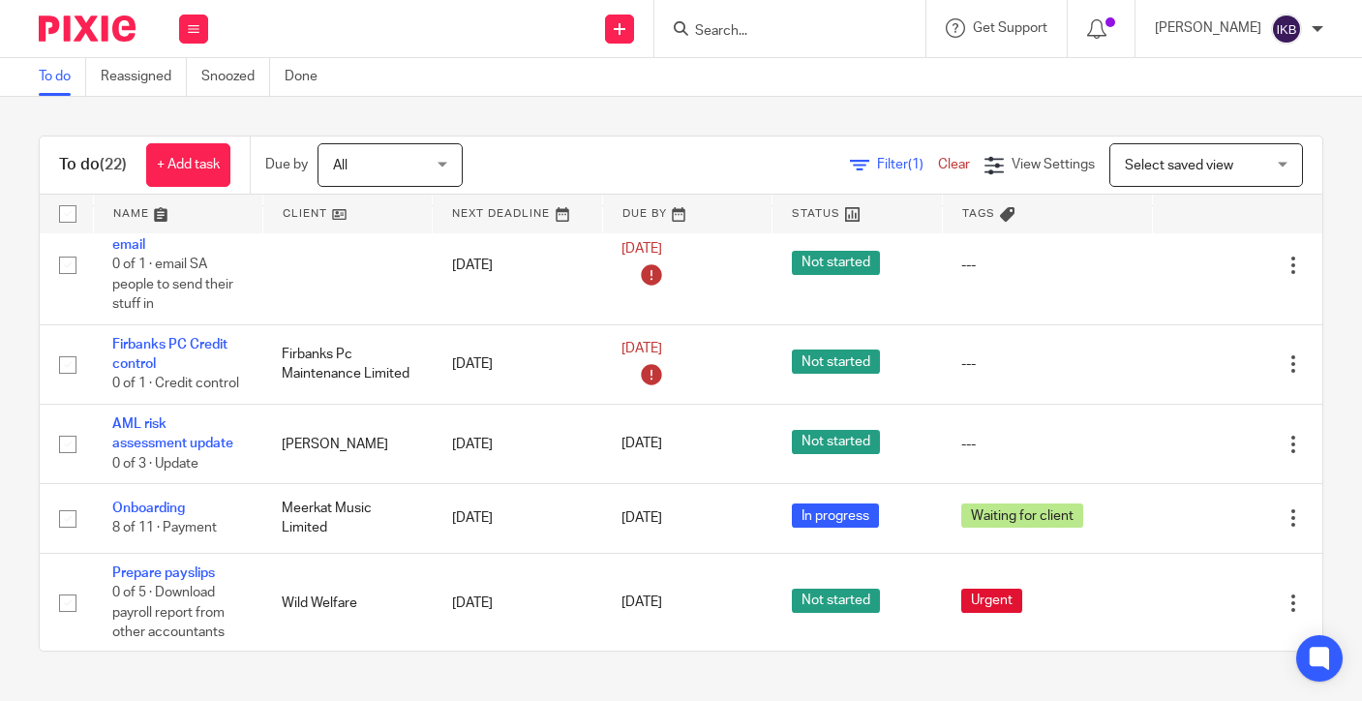
scroll to position [892, 0]
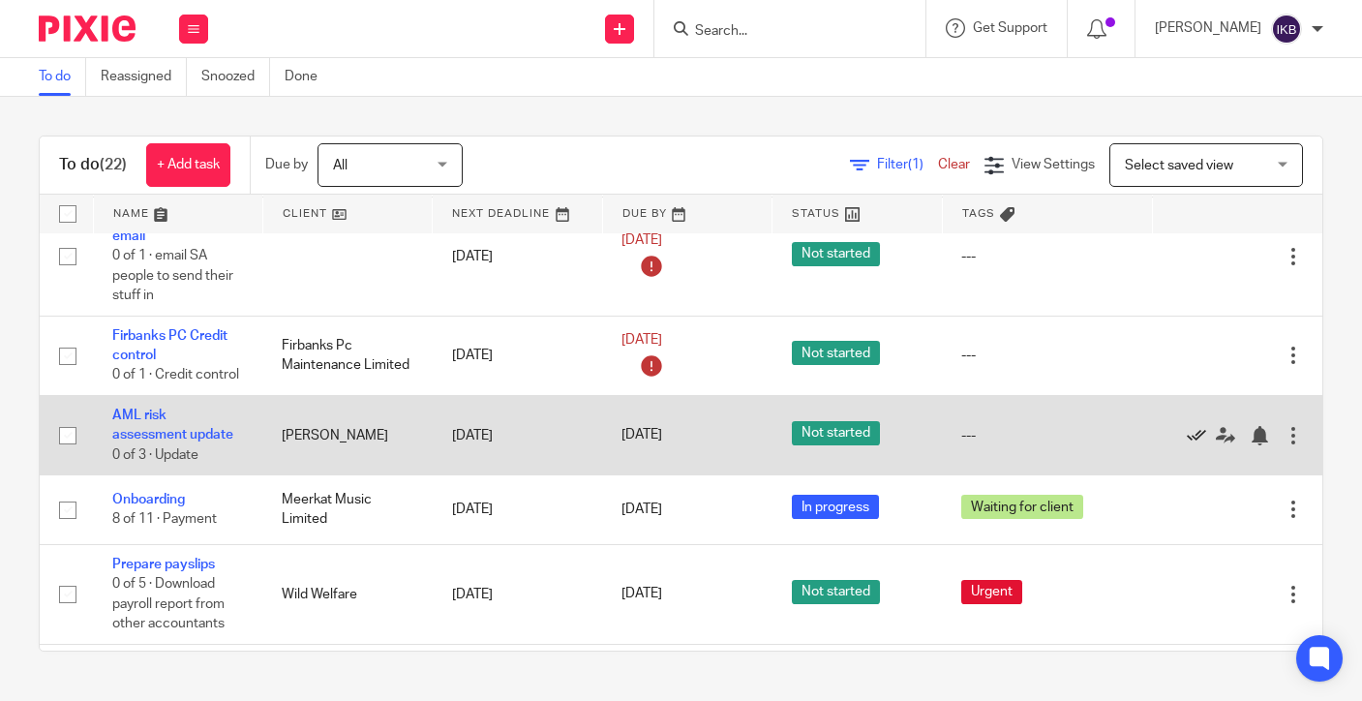
click at [1196, 430] on icon at bounding box center [1195, 435] width 19 height 19
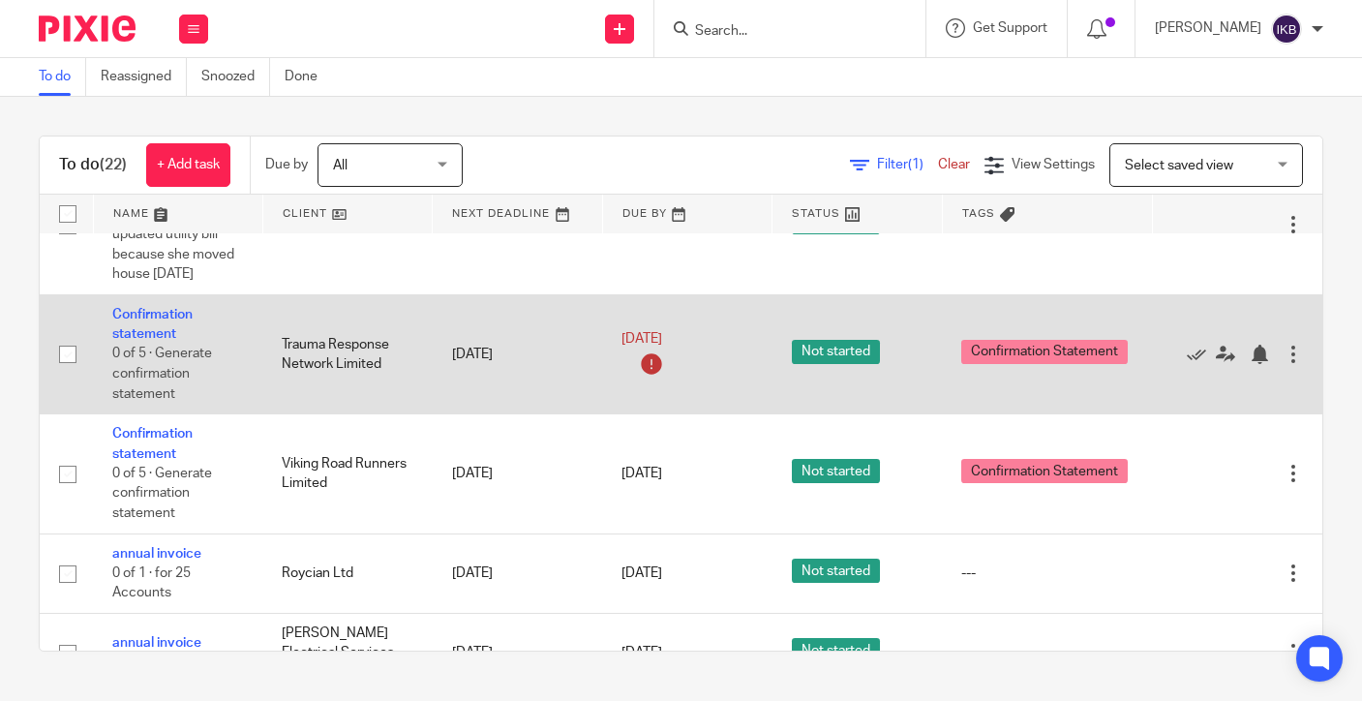
scroll to position [1486, 0]
